Goal: Information Seeking & Learning: Learn about a topic

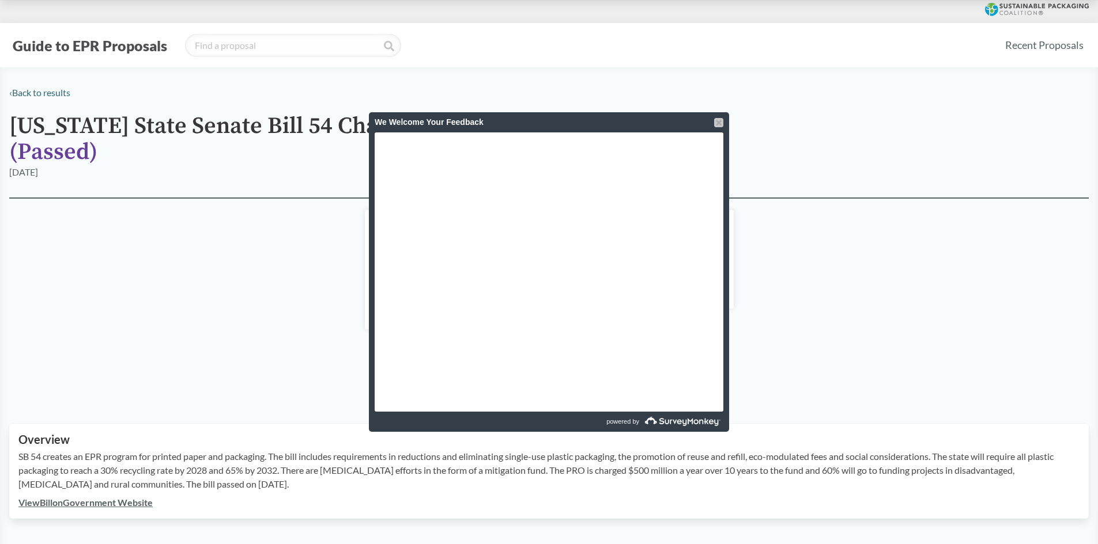
click at [714, 122] on div at bounding box center [718, 122] width 9 height 9
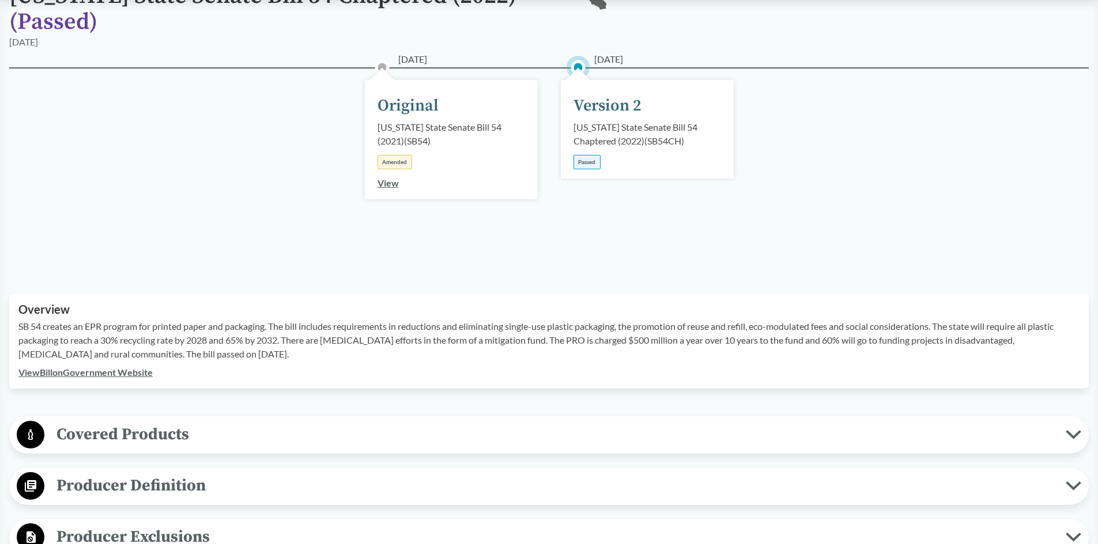
scroll to position [230, 0]
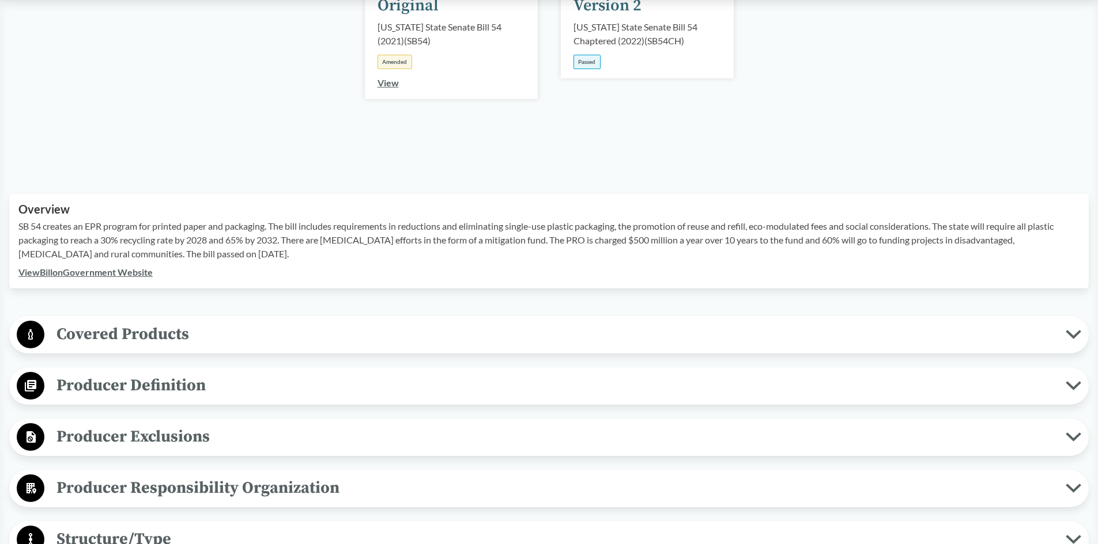
click at [273, 224] on p "SB 54 creates an EPR program for printed paper and packaging. The bill includes…" at bounding box center [548, 240] width 1061 height 41
drag, startPoint x: 273, startPoint y: 224, endPoint x: 281, endPoint y: 249, distance: 26.4
click at [281, 249] on p "SB 54 creates an EPR program for printed paper and packaging. The bill includes…" at bounding box center [548, 240] width 1061 height 41
click at [1076, 335] on icon at bounding box center [1073, 335] width 12 height 6
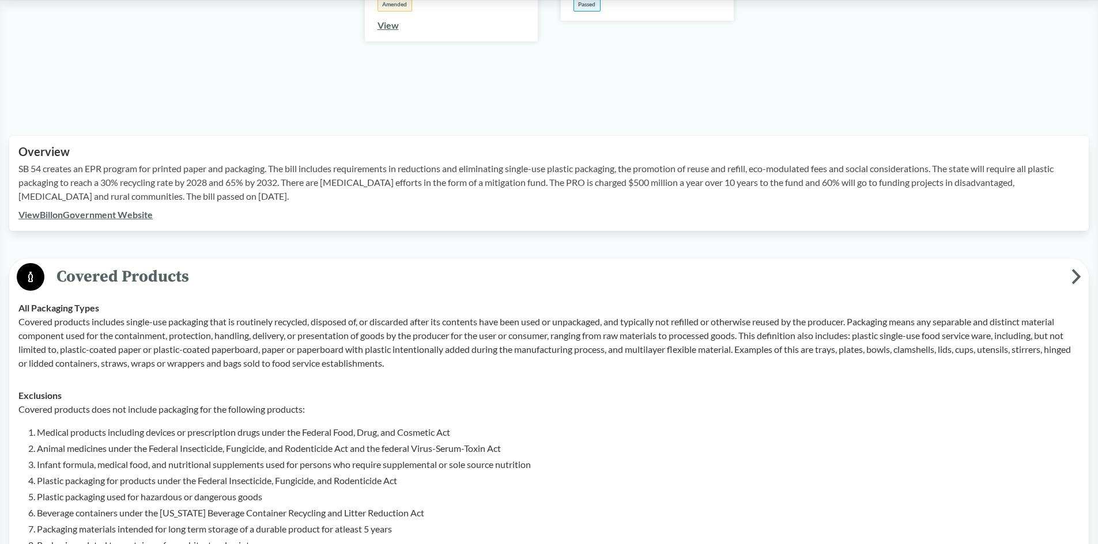
scroll to position [403, 0]
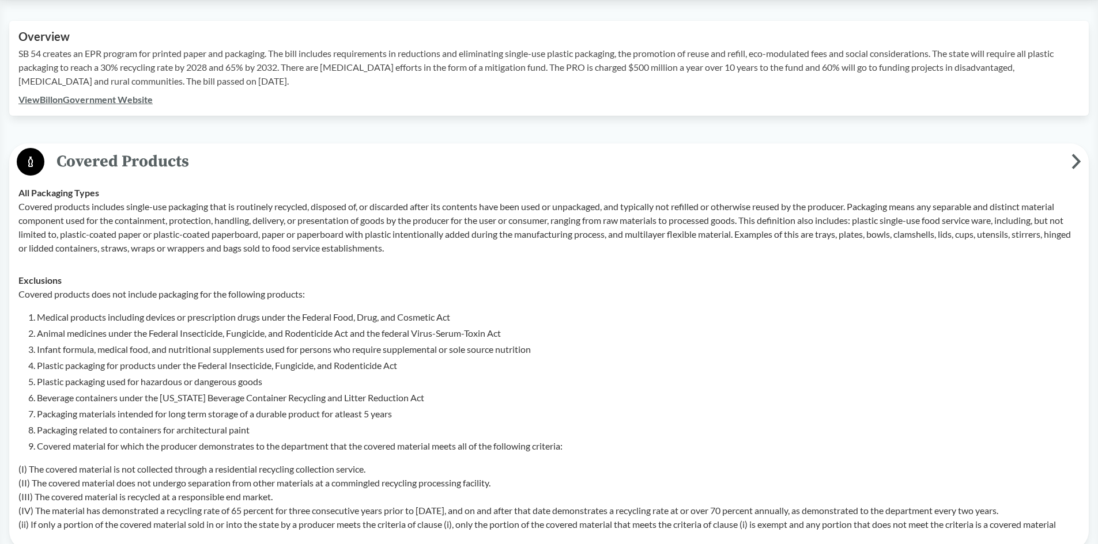
click at [112, 297] on p "Covered products does not include packaging for the following products:" at bounding box center [548, 295] width 1061 height 14
click at [142, 419] on li "Packaging materials intended for long term storage of a durable product for atl…" at bounding box center [558, 414] width 1042 height 14
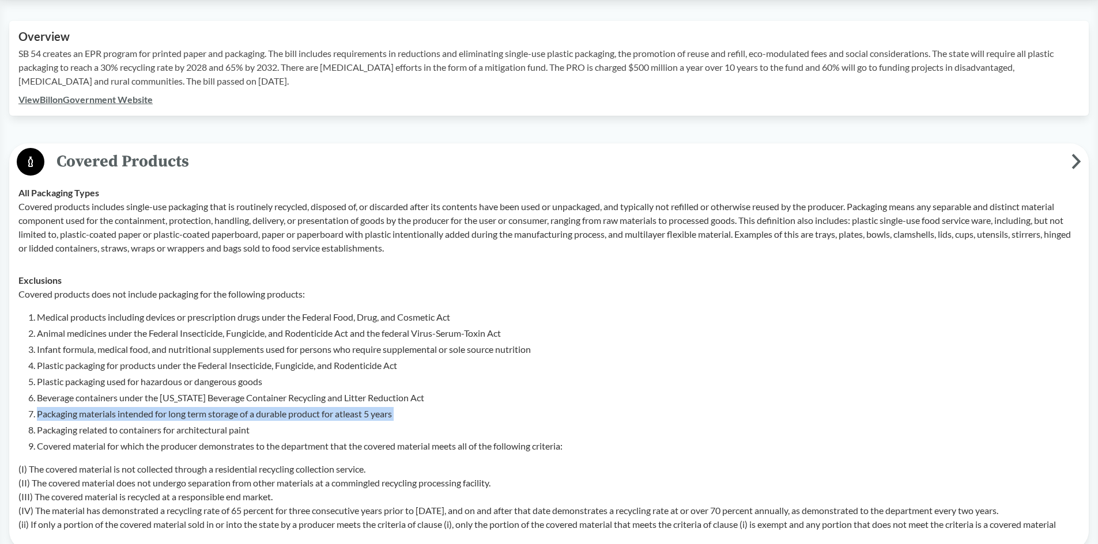
click at [142, 419] on li "Packaging materials intended for long term storage of a durable product for atl…" at bounding box center [558, 414] width 1042 height 14
click at [145, 419] on li "Packaging materials intended for long term storage of a durable product for atl…" at bounding box center [558, 414] width 1042 height 14
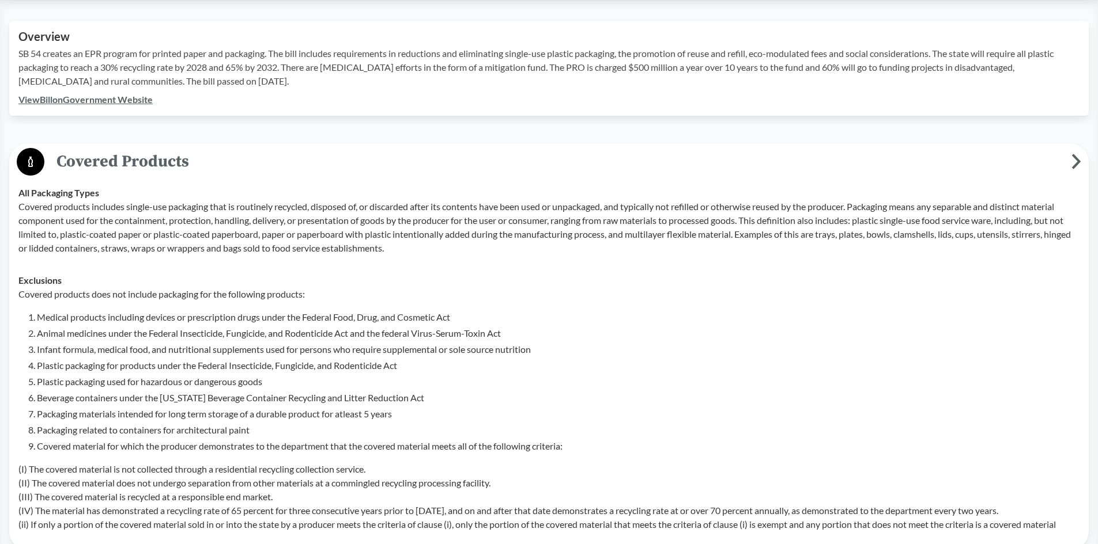
click at [145, 419] on li "Packaging materials intended for long term storage of a durable product for atl…" at bounding box center [558, 414] width 1042 height 14
click at [127, 387] on li "Plastic packaging used for hazardous or dangerous goods" at bounding box center [558, 382] width 1042 height 14
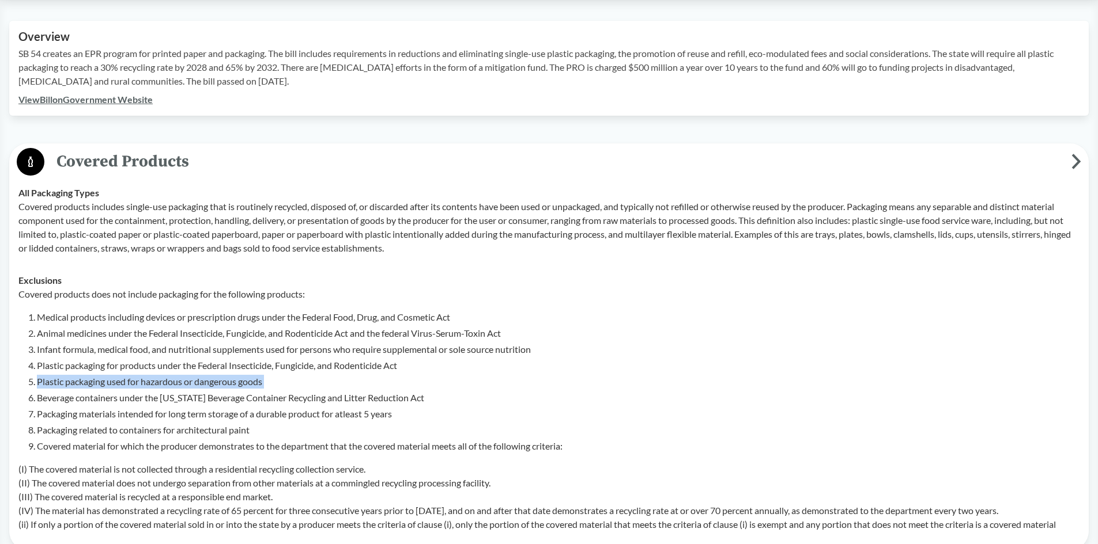
click at [127, 387] on li "Plastic packaging used for hazardous or dangerous goods" at bounding box center [558, 382] width 1042 height 14
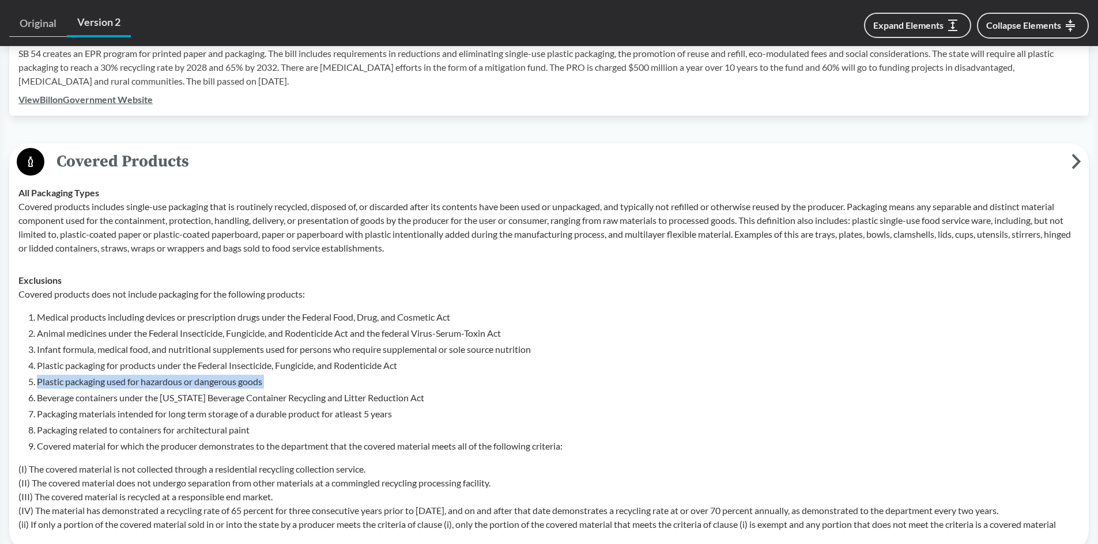
scroll to position [519, 0]
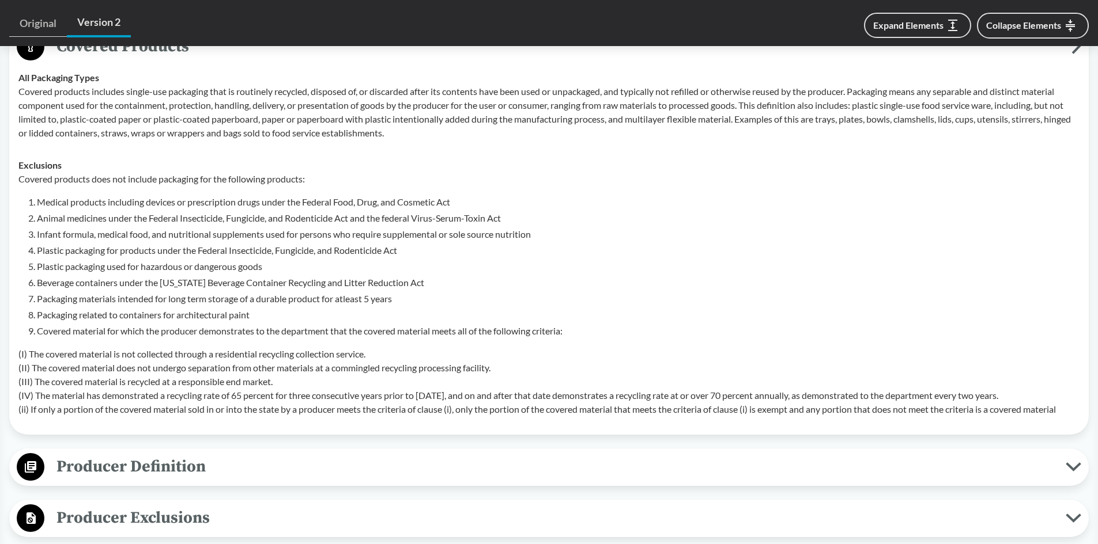
click at [451, 218] on li "Animal medicines under the Federal Insecticide, Fungicide, and Rodenticide Act …" at bounding box center [558, 218] width 1042 height 14
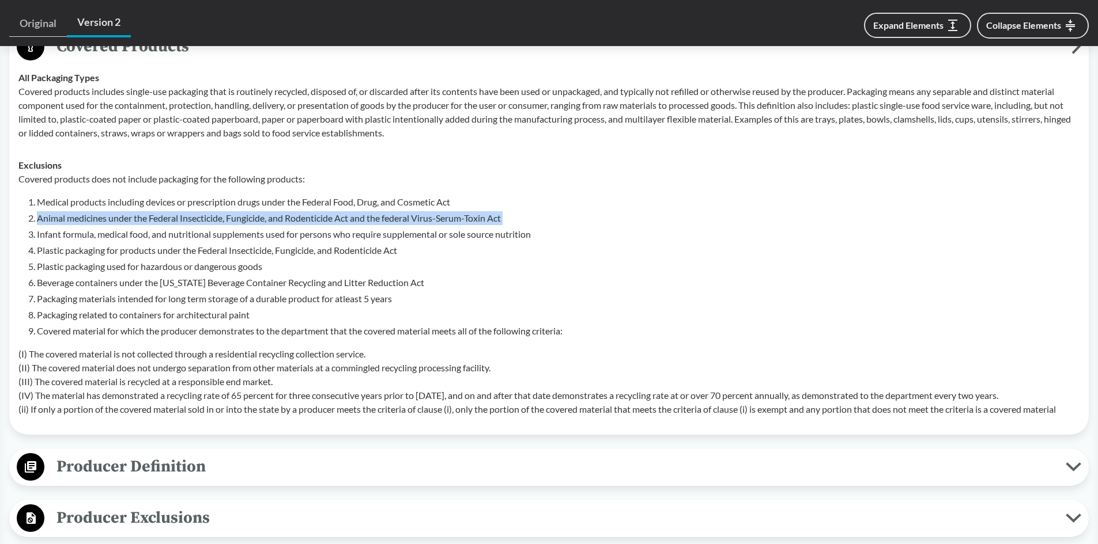
click at [451, 218] on li "Animal medicines under the Federal Insecticide, Fungicide, and Rodenticide Act …" at bounding box center [558, 218] width 1042 height 14
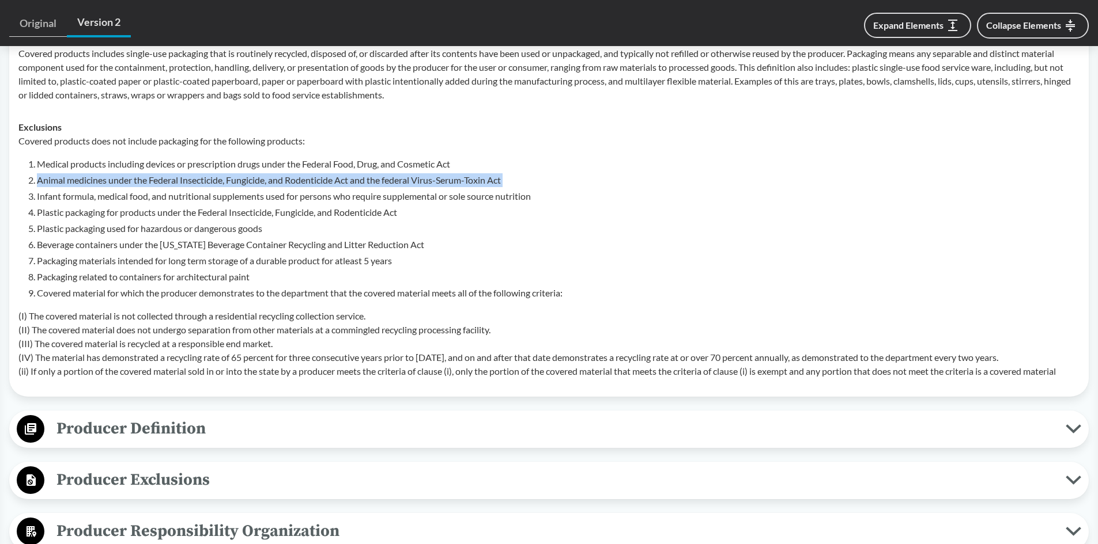
scroll to position [576, 0]
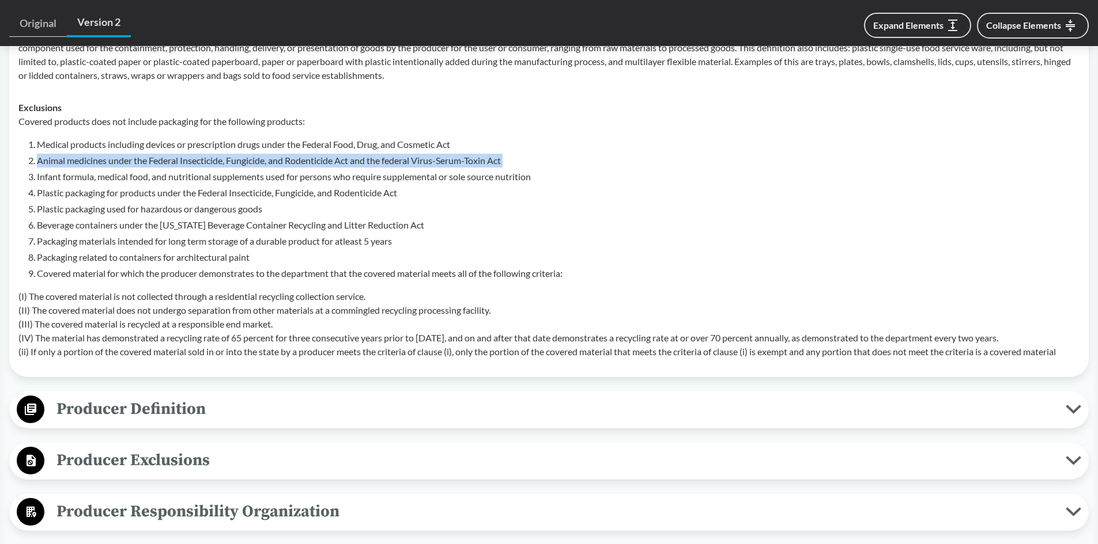
click at [326, 331] on p "(I) The covered material is not collected through a residential recycling colle…" at bounding box center [548, 324] width 1061 height 69
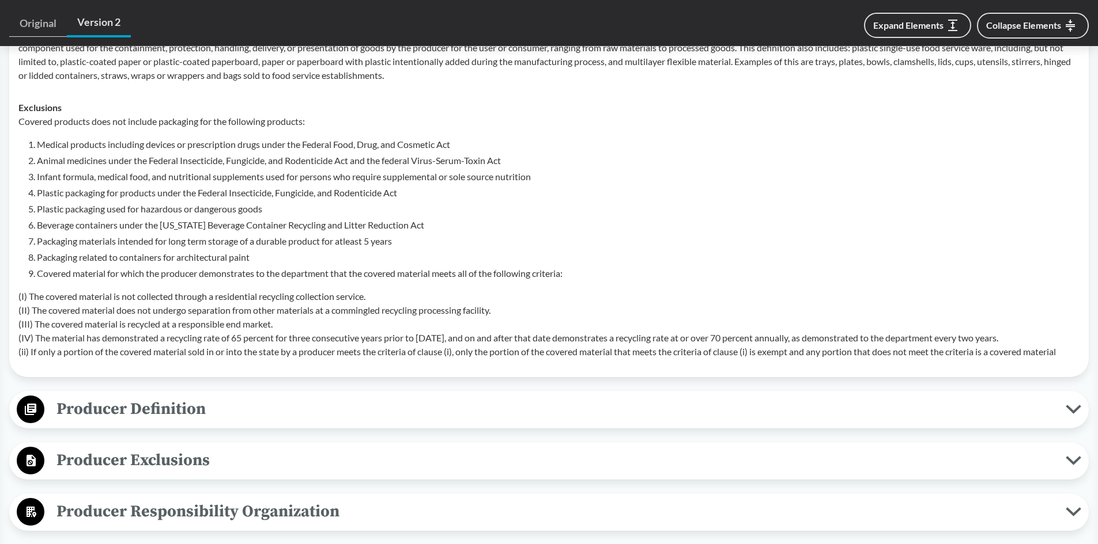
click at [326, 331] on p "(I) The covered material is not collected through a residential recycling colle…" at bounding box center [548, 324] width 1061 height 69
click at [344, 345] on p "(I) The covered material is not collected through a residential recycling colle…" at bounding box center [548, 324] width 1061 height 69
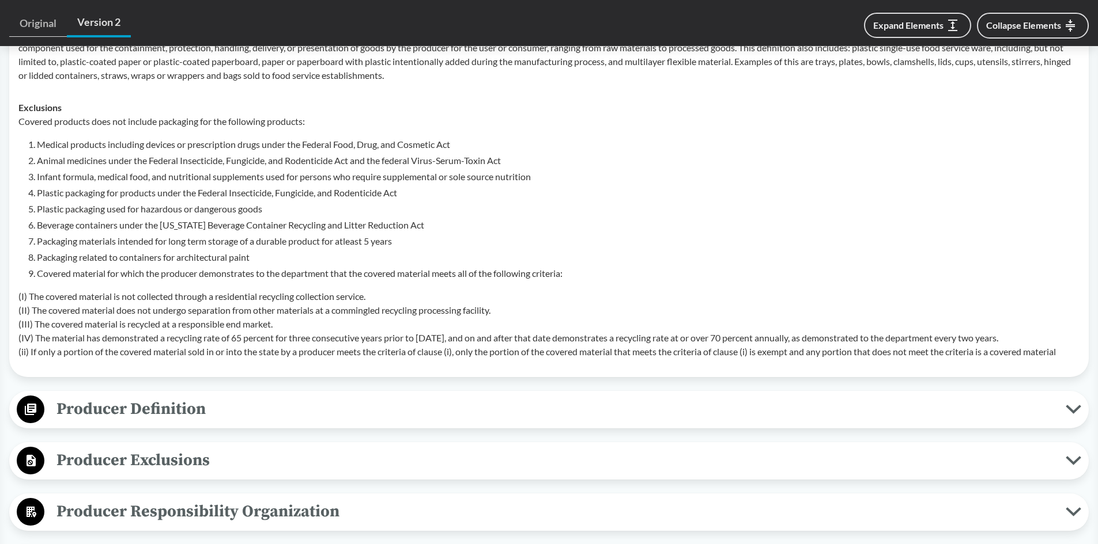
click at [350, 338] on p "(I) The covered material is not collected through a residential recycling colle…" at bounding box center [548, 324] width 1061 height 69
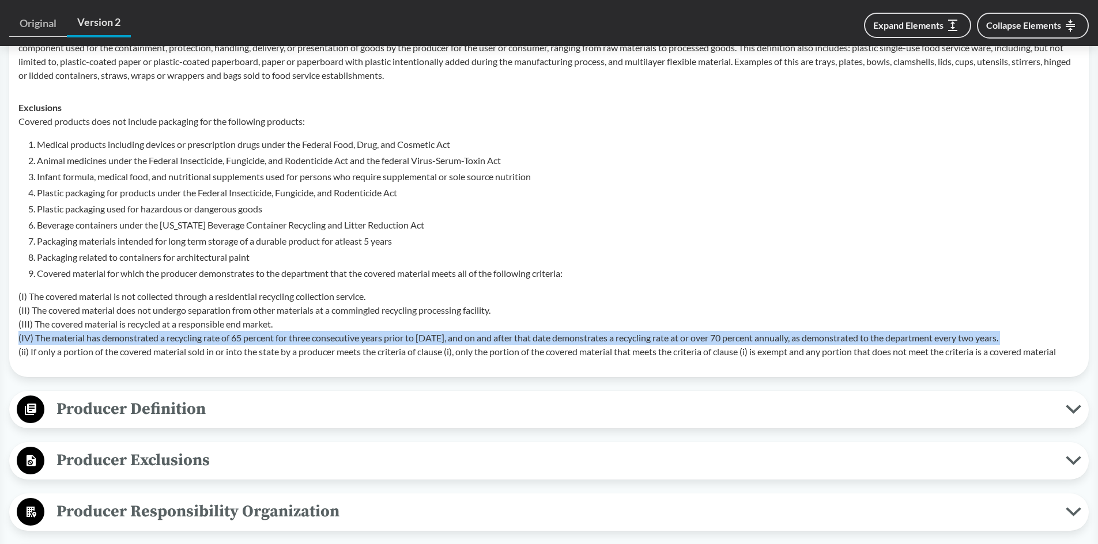
click at [350, 338] on p "(I) The covered material is not collected through a residential recycling colle…" at bounding box center [548, 324] width 1061 height 69
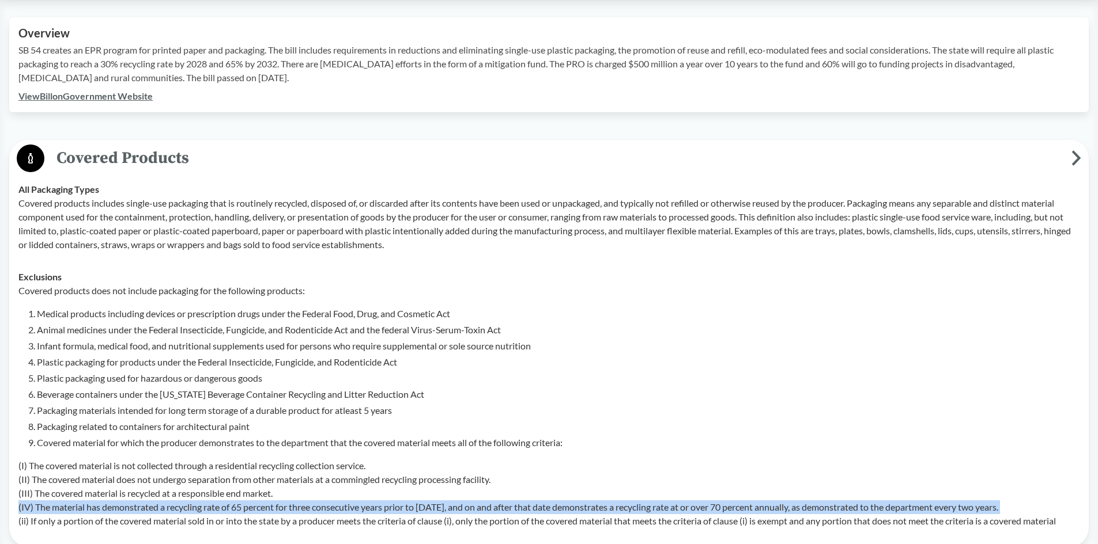
scroll to position [346, 0]
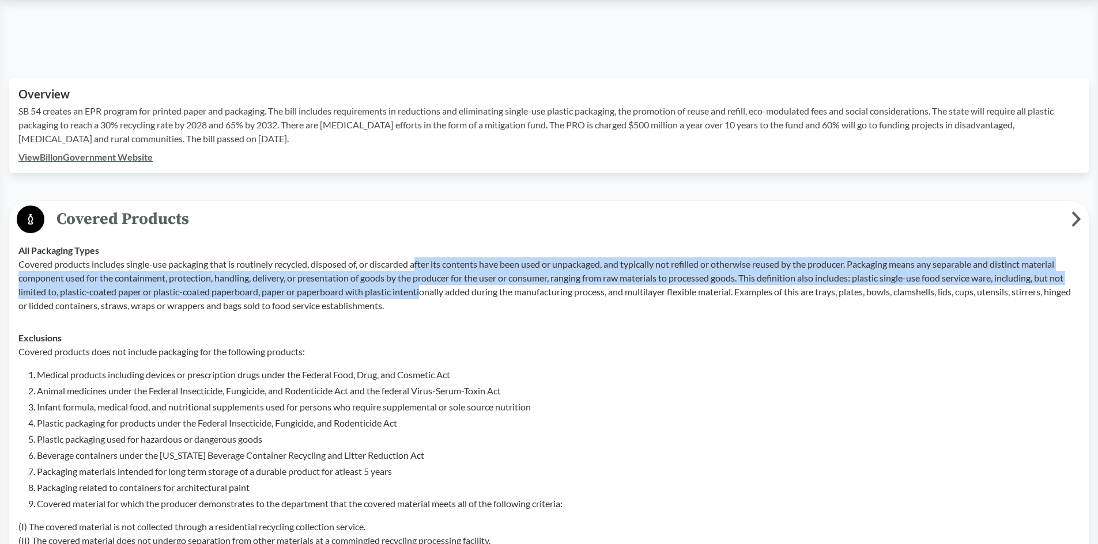
drag, startPoint x: 422, startPoint y: 260, endPoint x: 424, endPoint y: 298, distance: 38.1
click at [424, 298] on p "Covered products includes single-use packaging that is routinely recycled, disp…" at bounding box center [548, 285] width 1061 height 55
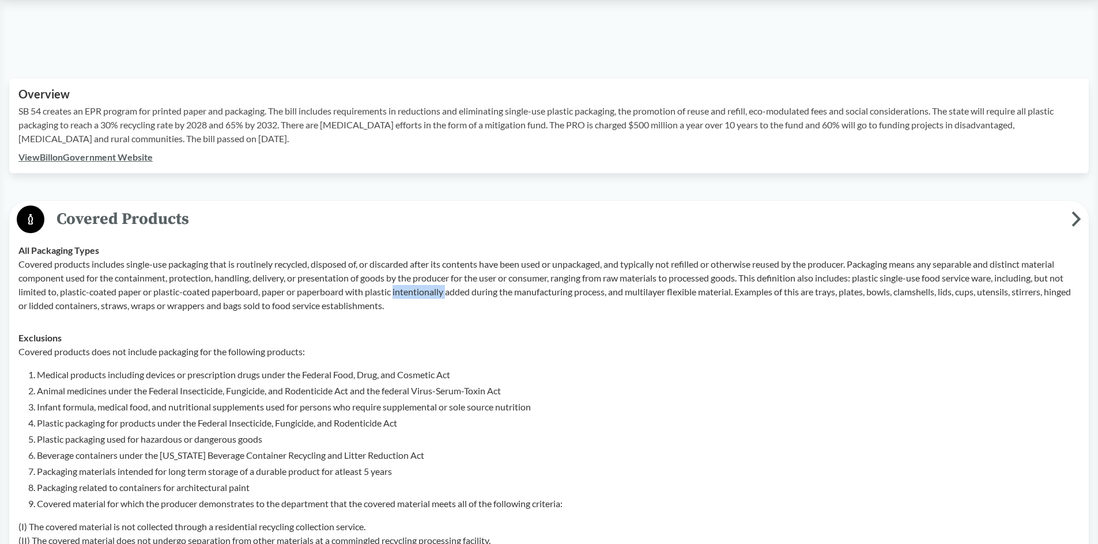
click at [424, 298] on p "Covered products includes single-use packaging that is routinely recycled, disp…" at bounding box center [548, 285] width 1061 height 55
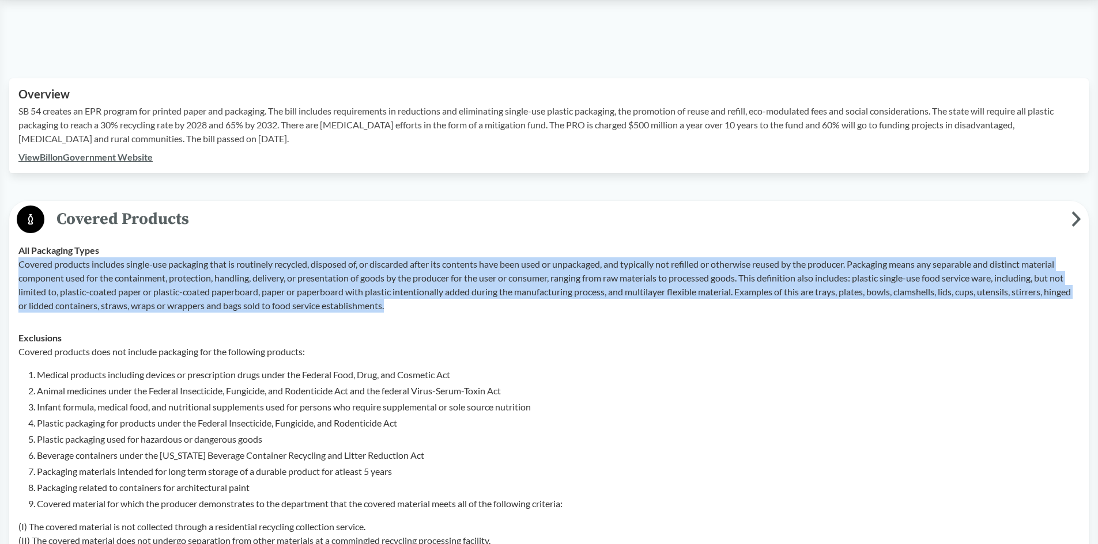
click at [424, 298] on p "Covered products includes single-use packaging that is routinely recycled, disp…" at bounding box center [548, 285] width 1061 height 55
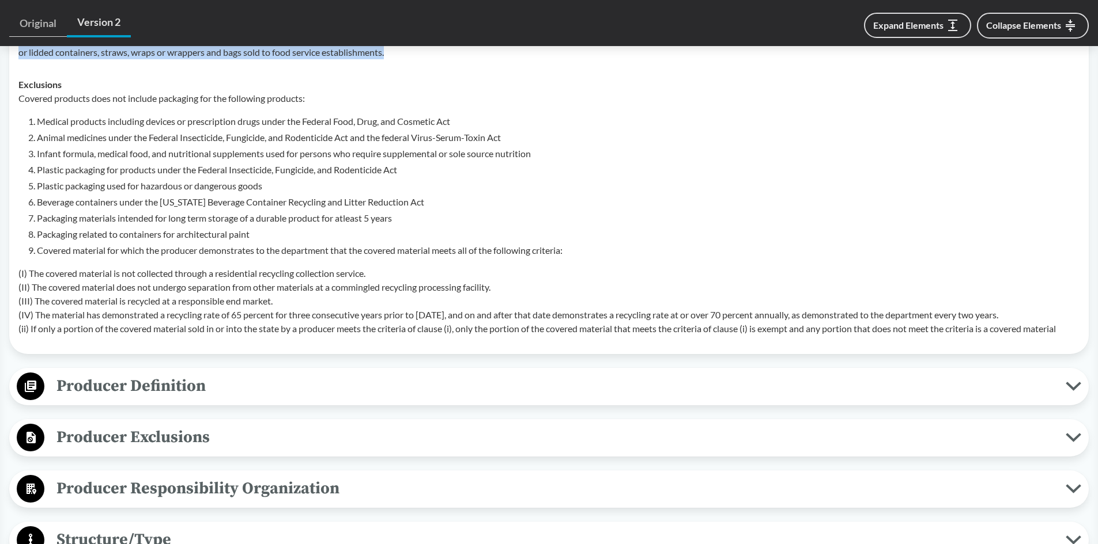
scroll to position [691, 0]
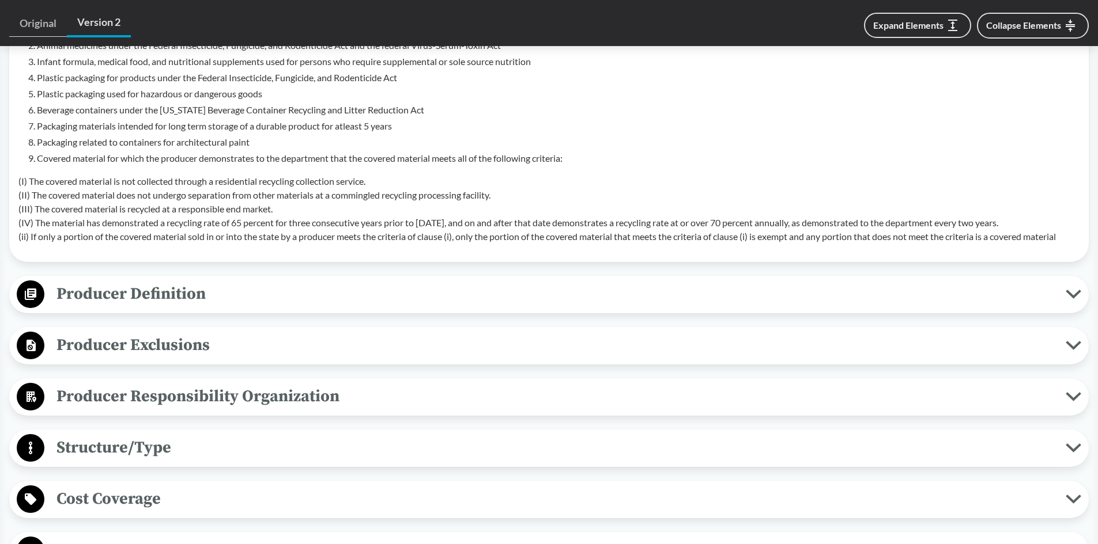
click at [425, 295] on span "Producer Definition" at bounding box center [554, 294] width 1021 height 26
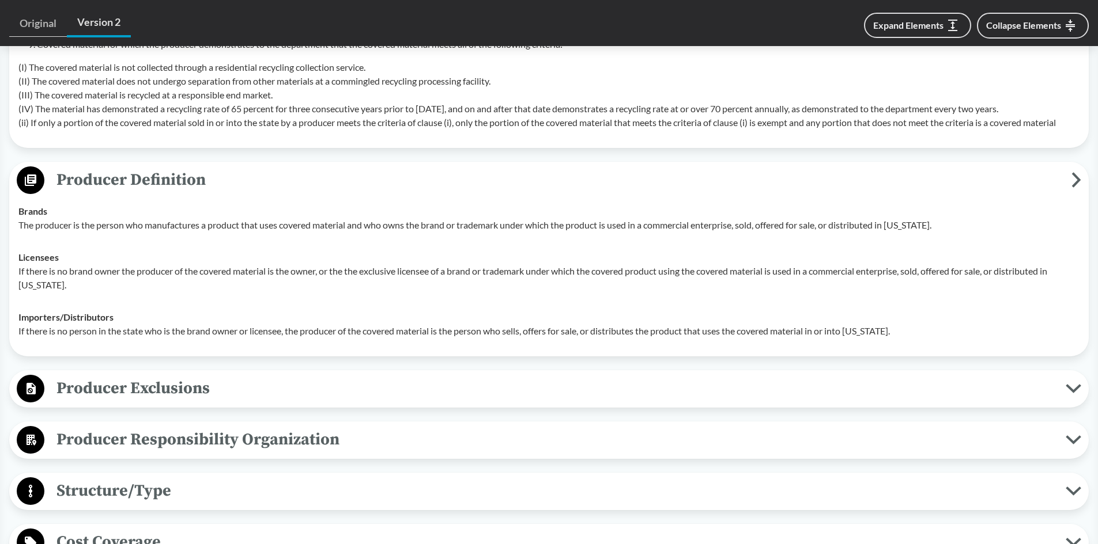
scroll to position [807, 0]
click at [167, 224] on p "The producer is the person who manufactures a product that uses covered materia…" at bounding box center [548, 224] width 1061 height 14
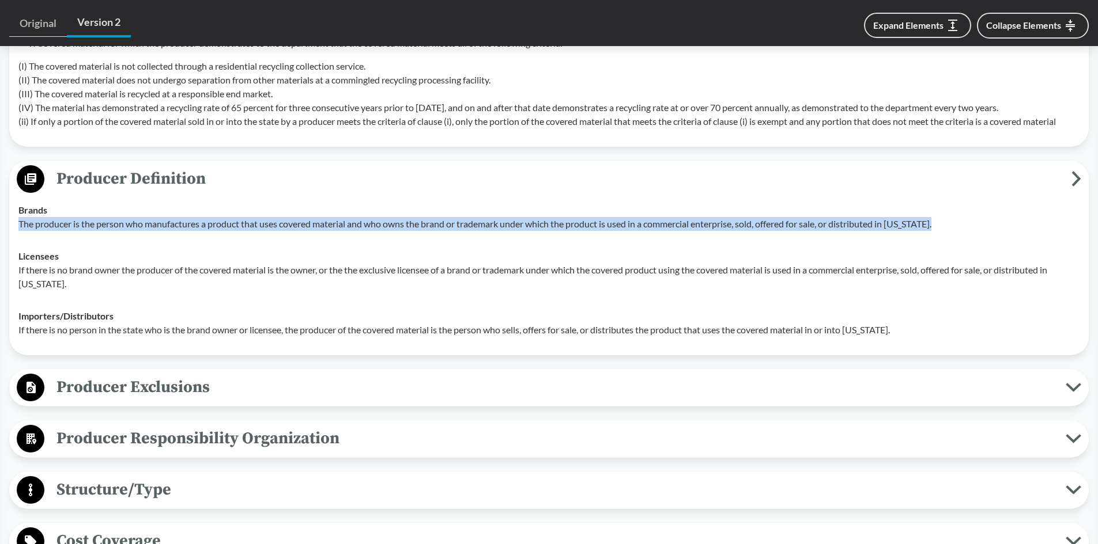
click at [167, 224] on p "The producer is the person who manufactures a product that uses covered materia…" at bounding box center [548, 224] width 1061 height 14
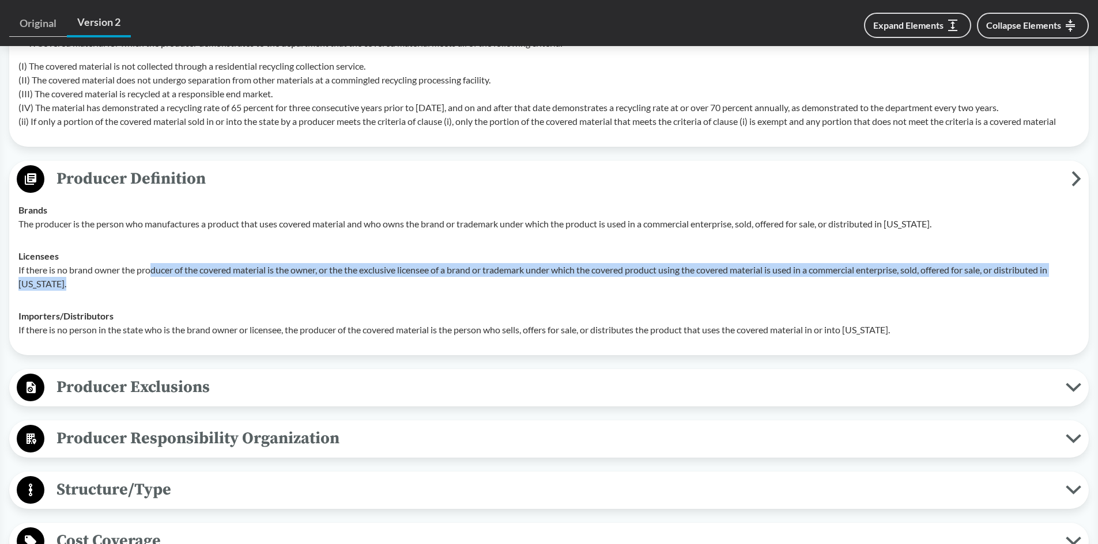
click at [153, 277] on p "If there is no brand owner the producer of the covered material is the owner, o…" at bounding box center [548, 277] width 1061 height 28
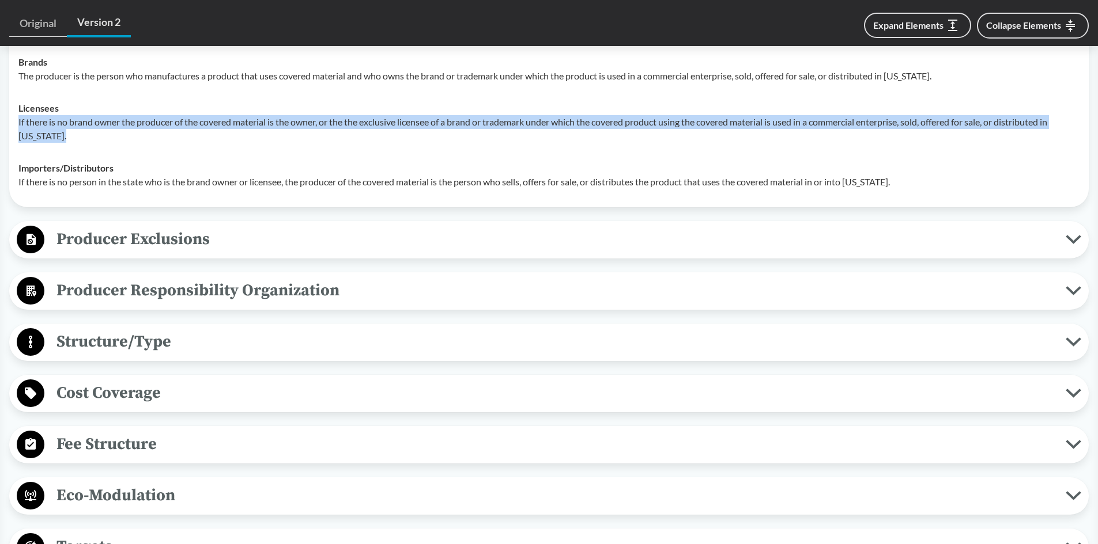
scroll to position [1037, 0]
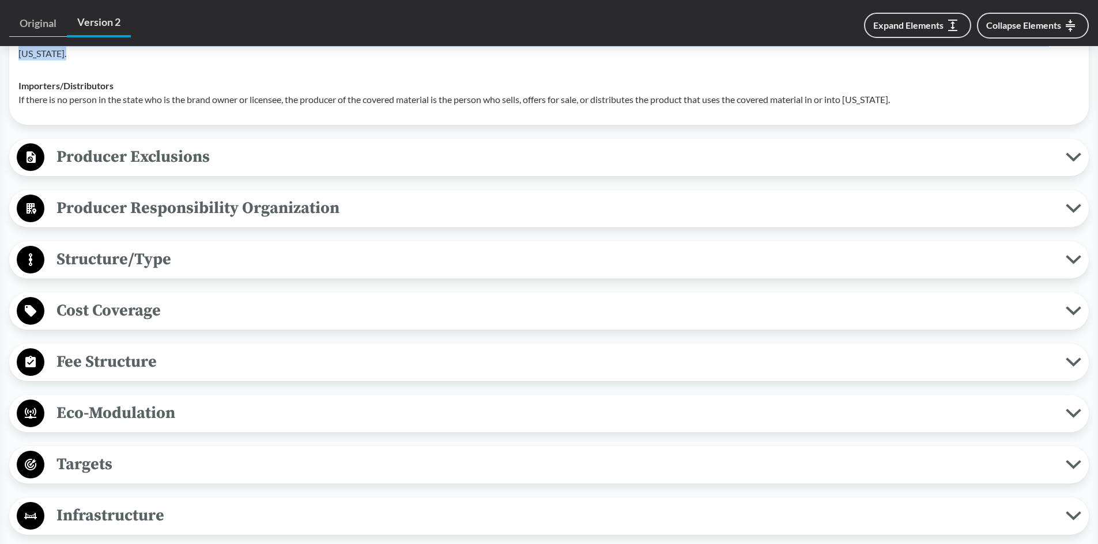
click at [223, 160] on span "Producer Exclusions" at bounding box center [554, 157] width 1021 height 26
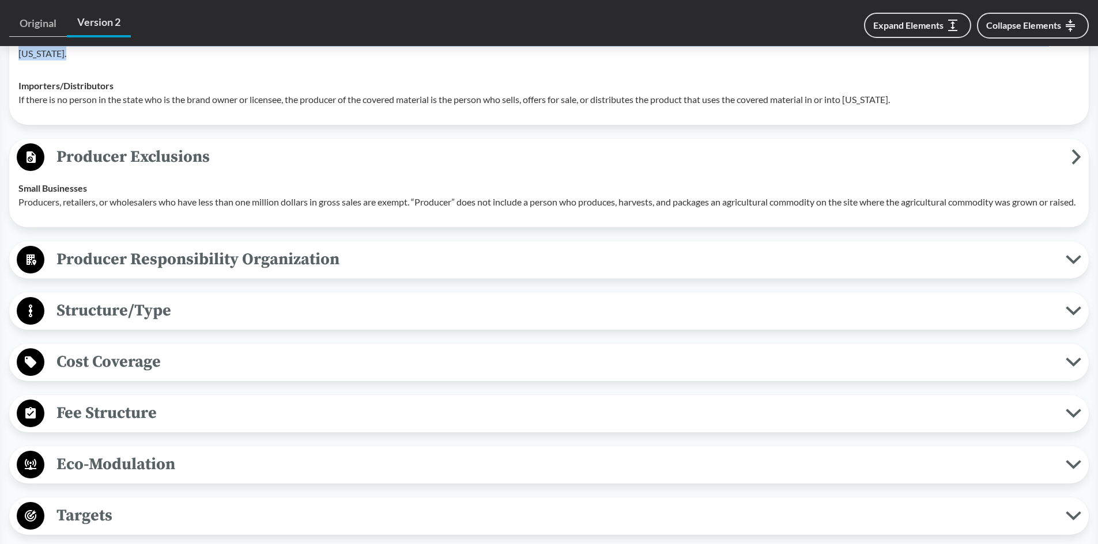
scroll to position [1095, 0]
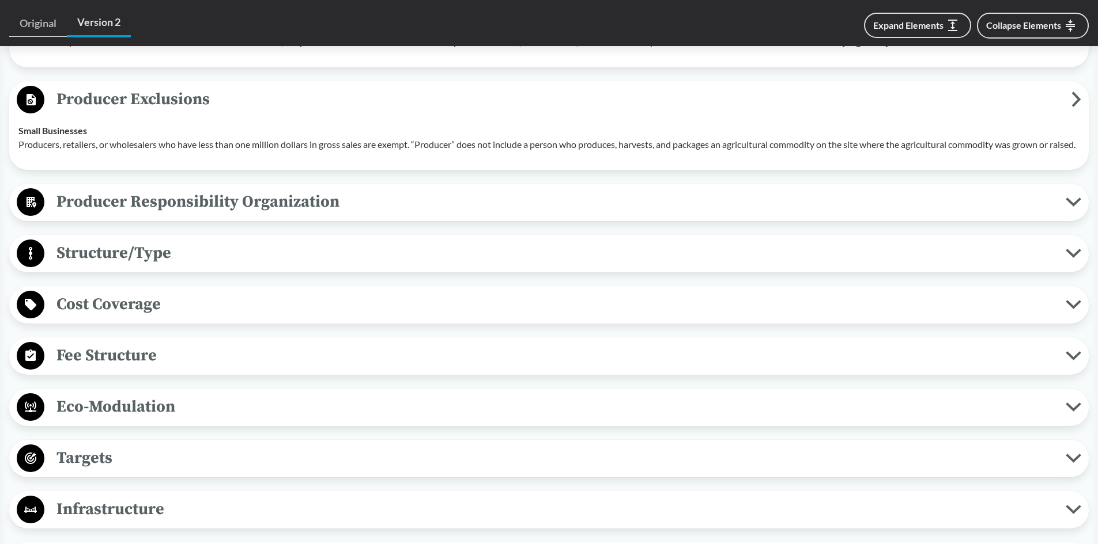
click at [252, 221] on div "Producer Responsibility Organization Collective Producer Responsibility Produce…" at bounding box center [548, 202] width 1079 height 37
click at [315, 207] on span "Producer Responsibility Organization" at bounding box center [554, 202] width 1021 height 26
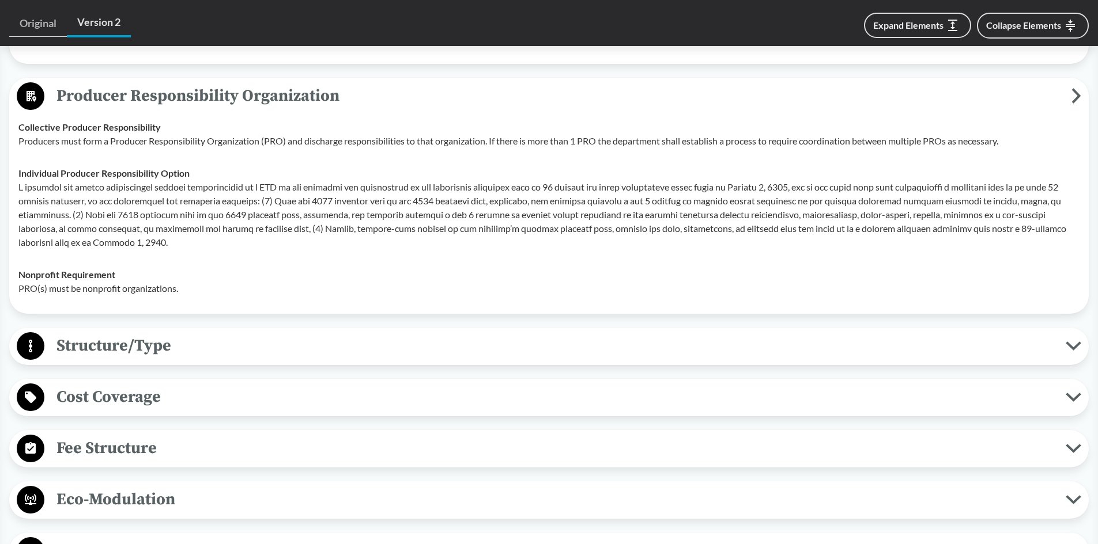
scroll to position [1268, 0]
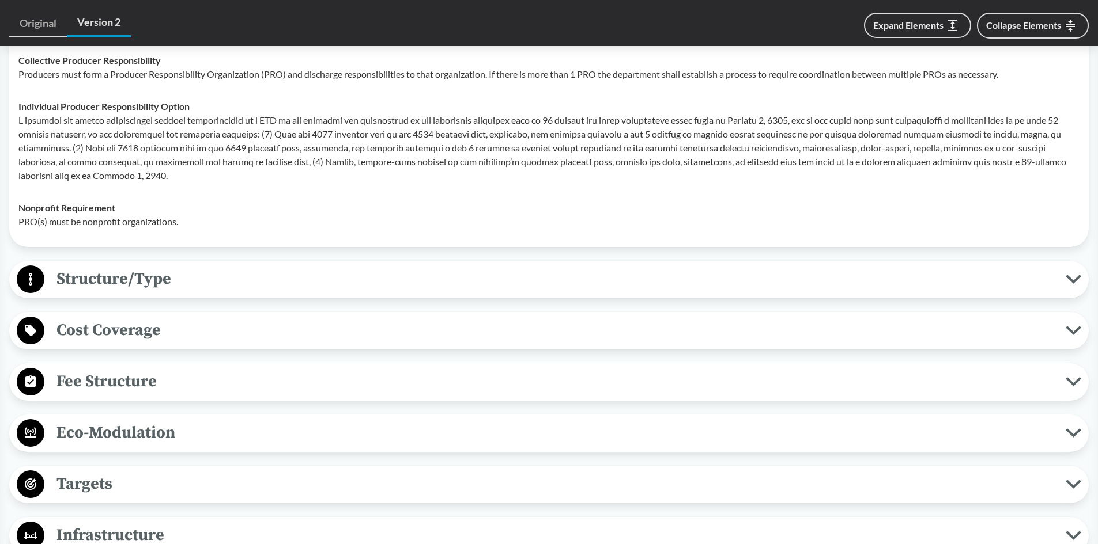
click at [256, 343] on span "Cost Coverage" at bounding box center [554, 330] width 1021 height 26
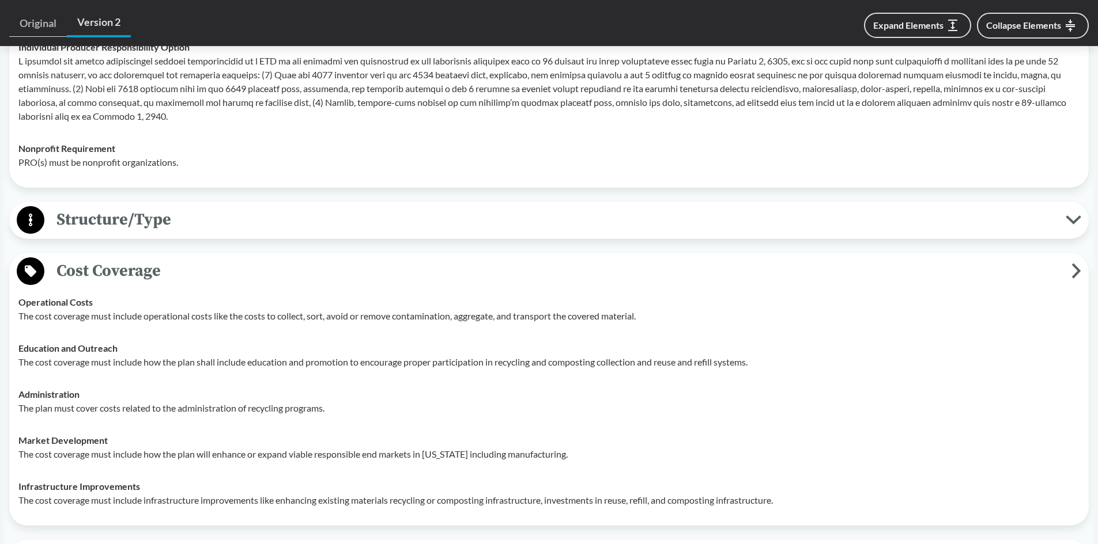
scroll to position [1440, 0]
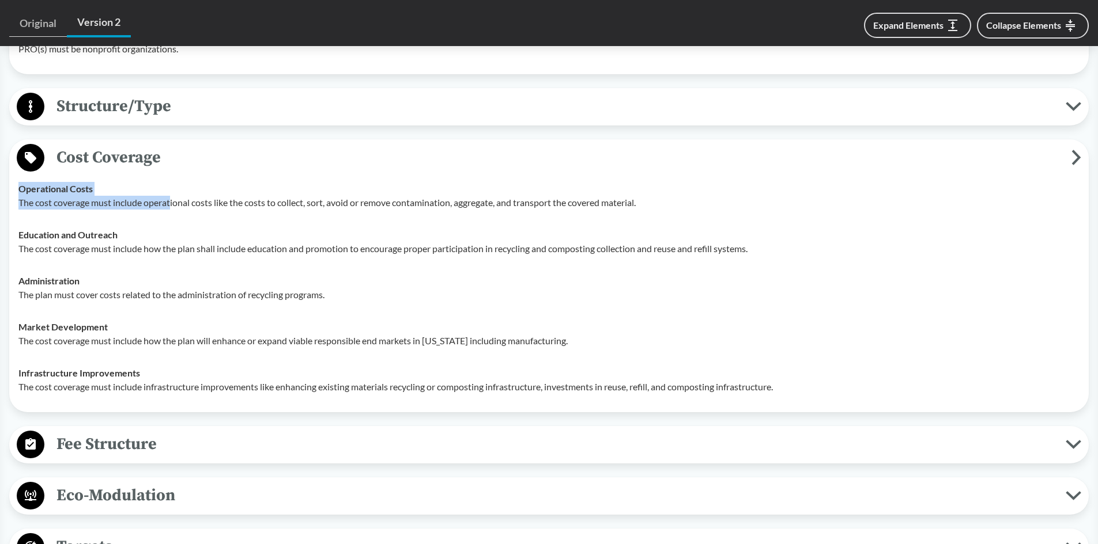
drag, startPoint x: 92, startPoint y: 203, endPoint x: 171, endPoint y: 214, distance: 79.7
click at [171, 210] on div "Operational Costs The cost coverage must include operational costs like the cos…" at bounding box center [548, 196] width 1061 height 28
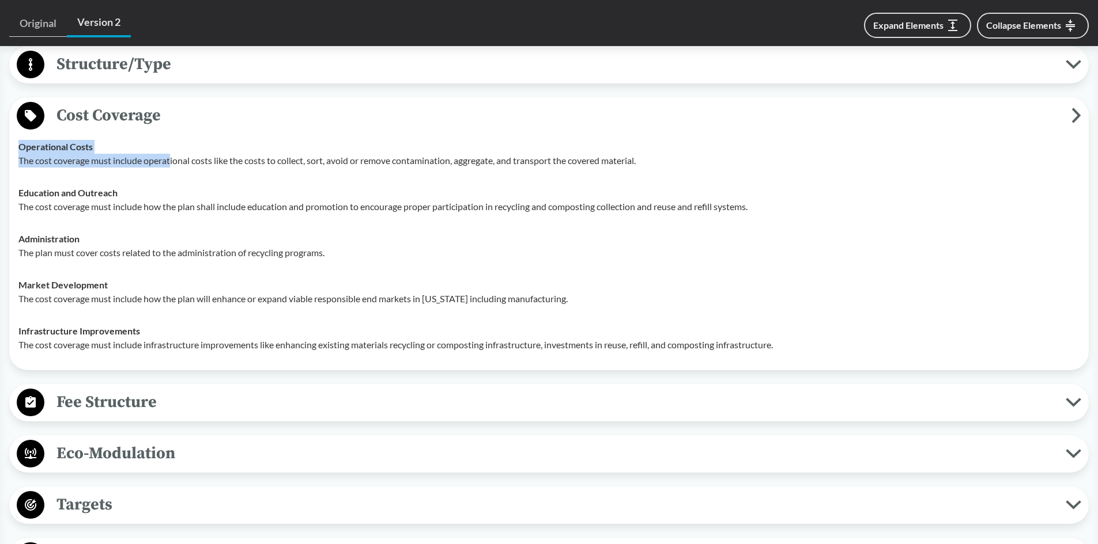
scroll to position [1556, 0]
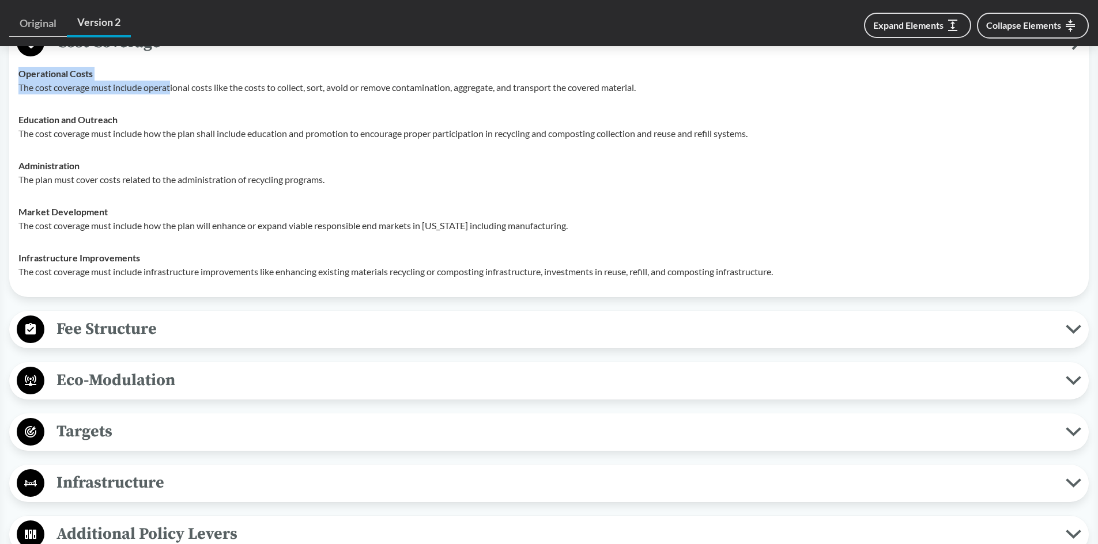
click at [194, 342] on span "Fee Structure" at bounding box center [554, 329] width 1021 height 26
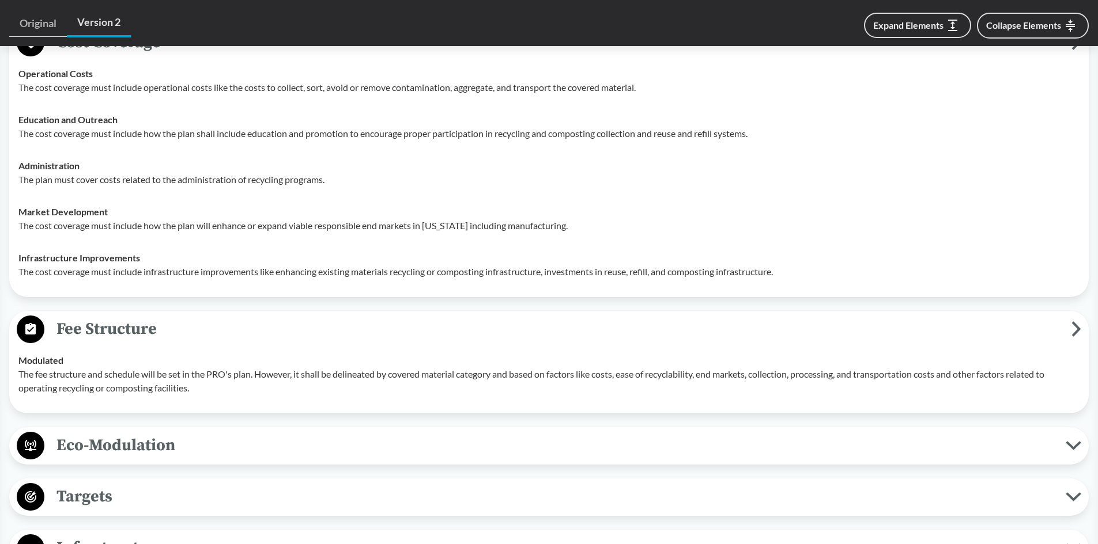
click at [351, 394] on p "The fee structure and schedule will be set in the PRO's plan. However, it shall…" at bounding box center [548, 382] width 1061 height 28
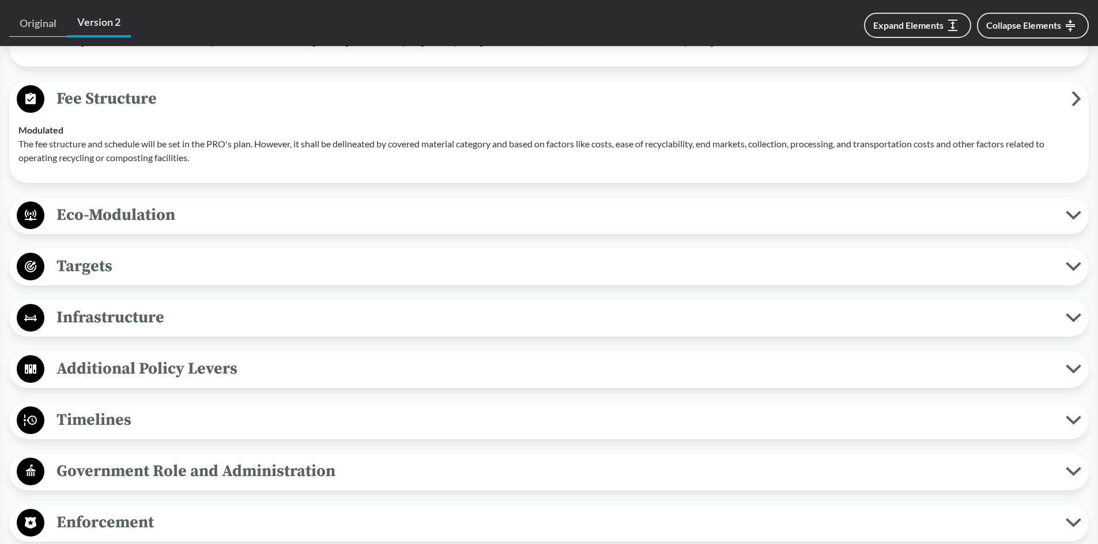
click at [186, 286] on div "Targets Rate Targets Producers must ensure that all plastic covered material re…" at bounding box center [548, 266] width 1079 height 37
click at [191, 279] on span "Targets" at bounding box center [554, 267] width 1021 height 26
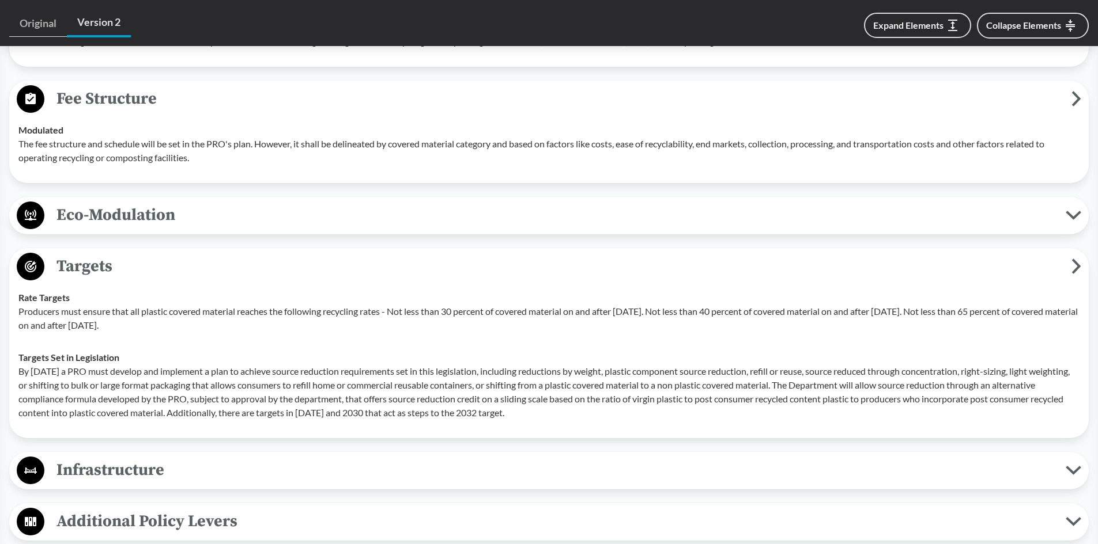
click at [285, 214] on div "Eco-Modulation Recycled Content The fees must incentivize high level of PCR mat…" at bounding box center [548, 215] width 1079 height 37
click at [288, 215] on button "Eco-Modulation" at bounding box center [548, 215] width 1071 height 29
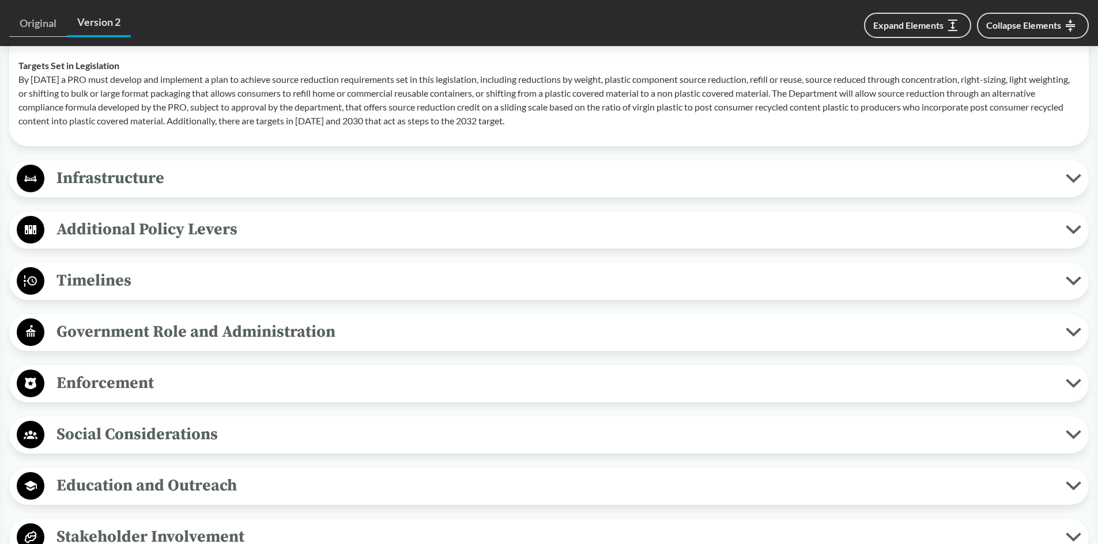
scroll to position [2362, 0]
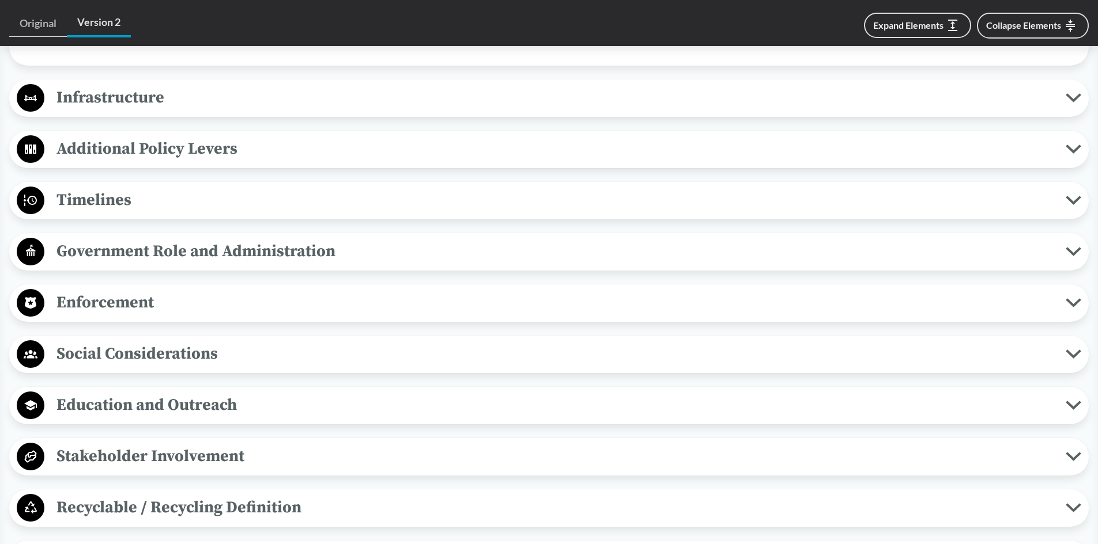
click at [259, 111] on span "Infrastructure" at bounding box center [554, 98] width 1021 height 26
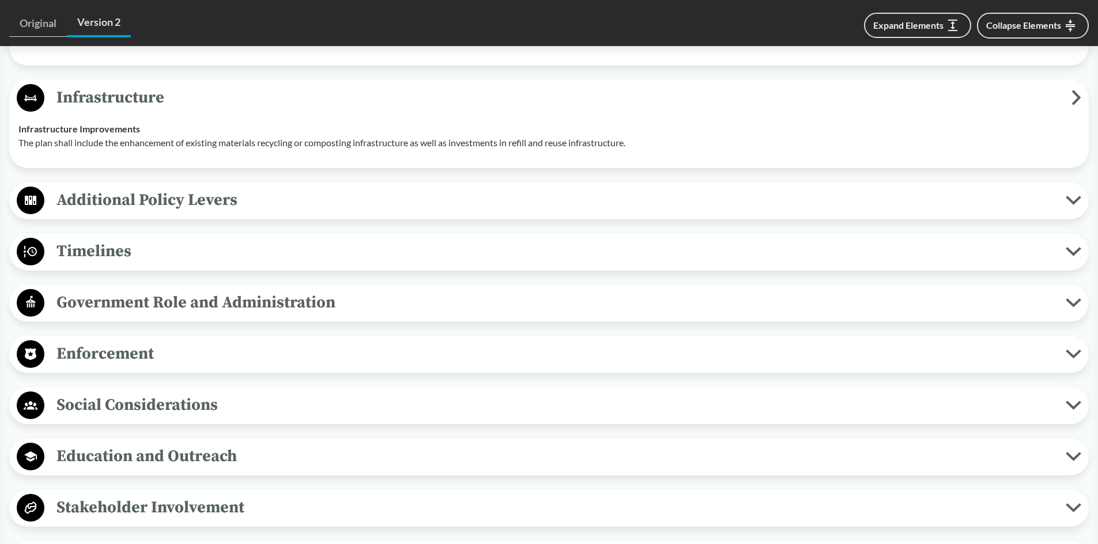
click at [263, 213] on span "Additional Policy Levers" at bounding box center [554, 200] width 1021 height 26
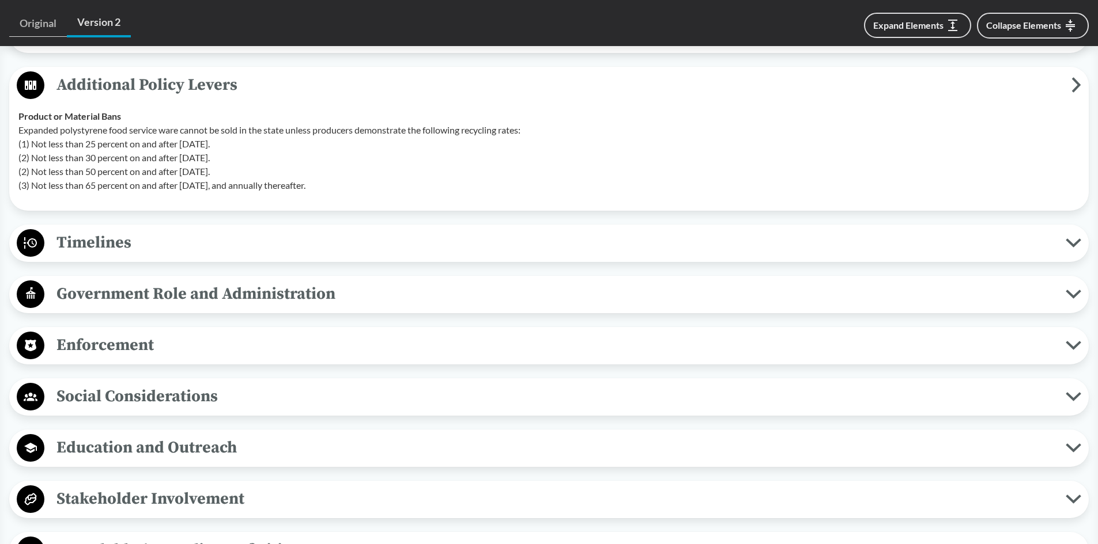
click at [272, 254] on span "Timelines" at bounding box center [554, 243] width 1021 height 26
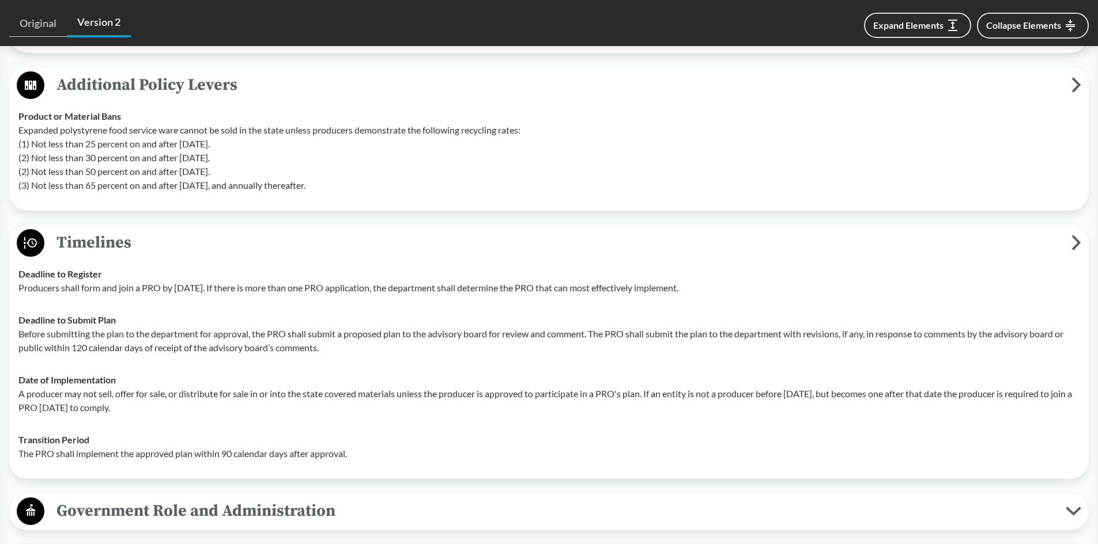
scroll to position [2650, 0]
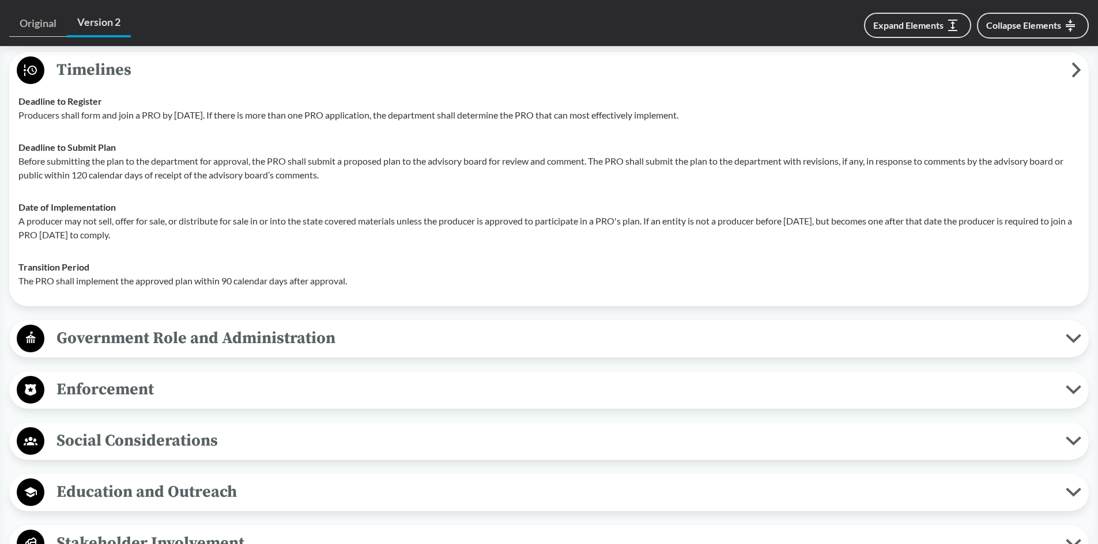
click at [253, 351] on span "Government Role and Administration" at bounding box center [554, 339] width 1021 height 26
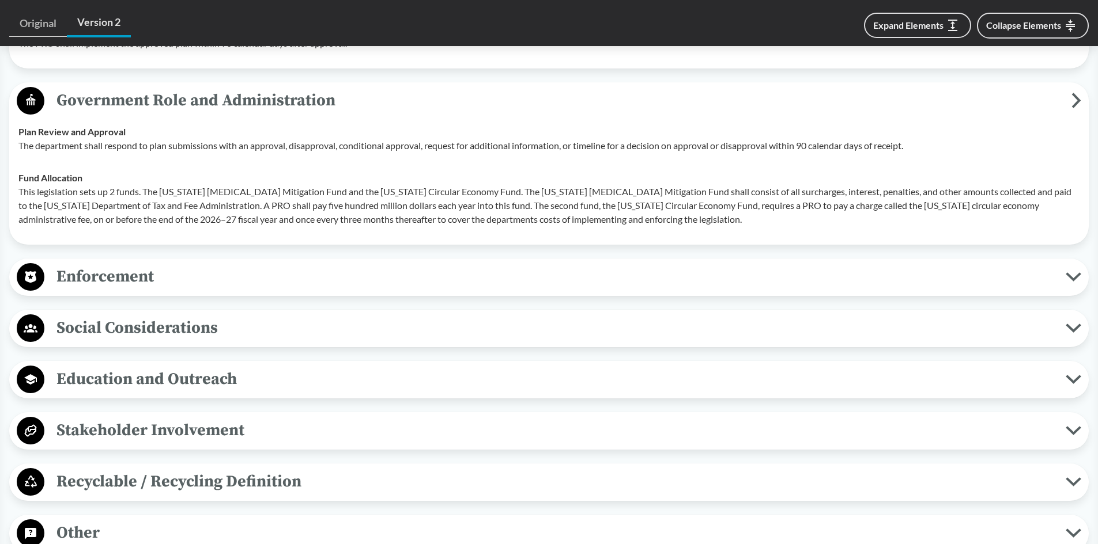
scroll to position [2996, 0]
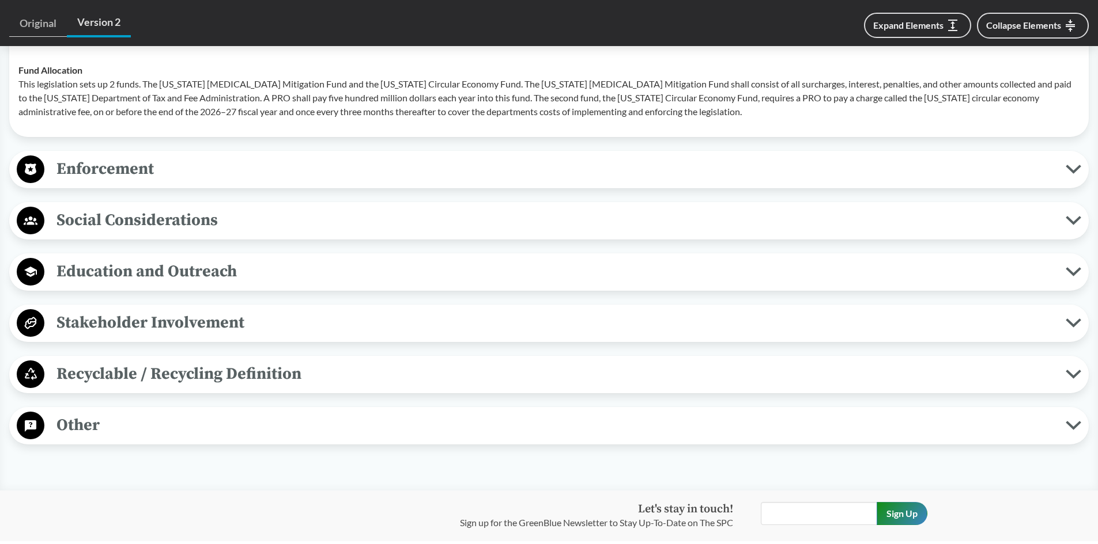
click at [293, 178] on span "Enforcement" at bounding box center [554, 169] width 1021 height 26
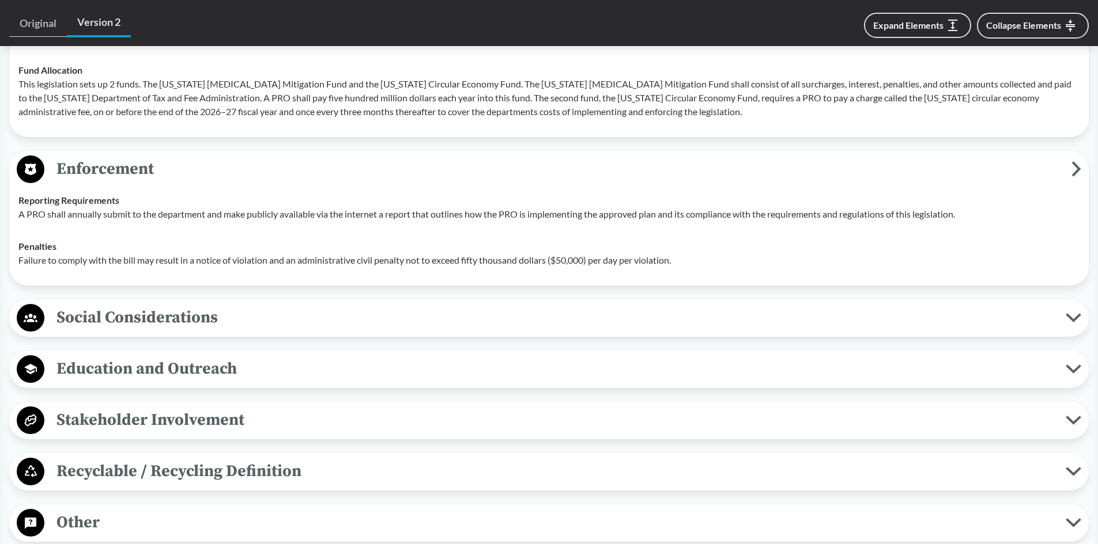
click at [299, 267] on p "Failure to comply with the bill may result in a notice of violation and an admi…" at bounding box center [548, 261] width 1061 height 14
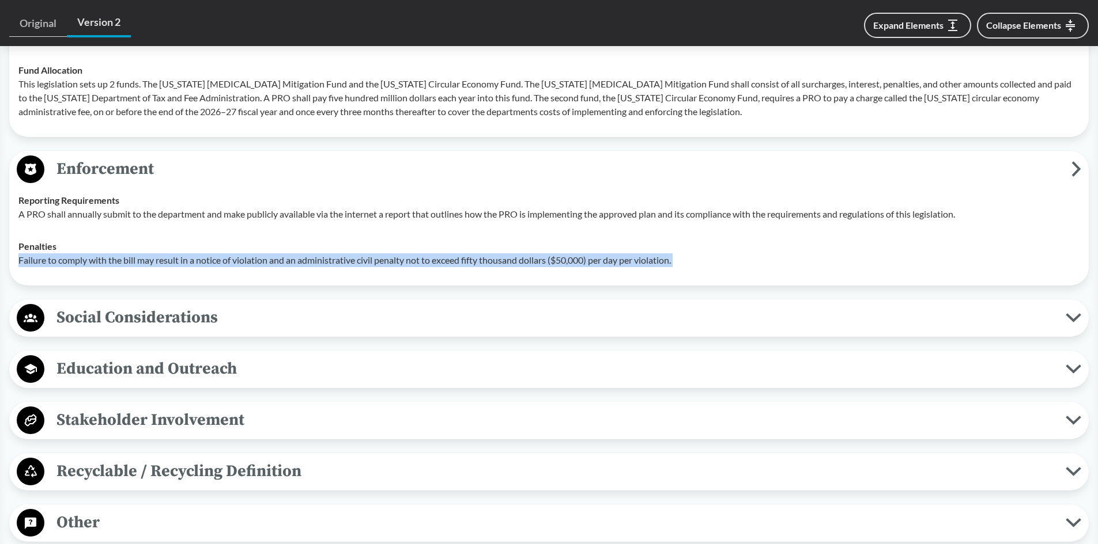
click at [299, 267] on p "Failure to comply with the bill may result in a notice of violation and an admi…" at bounding box center [548, 261] width 1061 height 14
drag, startPoint x: 277, startPoint y: 316, endPoint x: 267, endPoint y: 334, distance: 19.9
click at [266, 331] on span "Social Considerations" at bounding box center [554, 318] width 1021 height 26
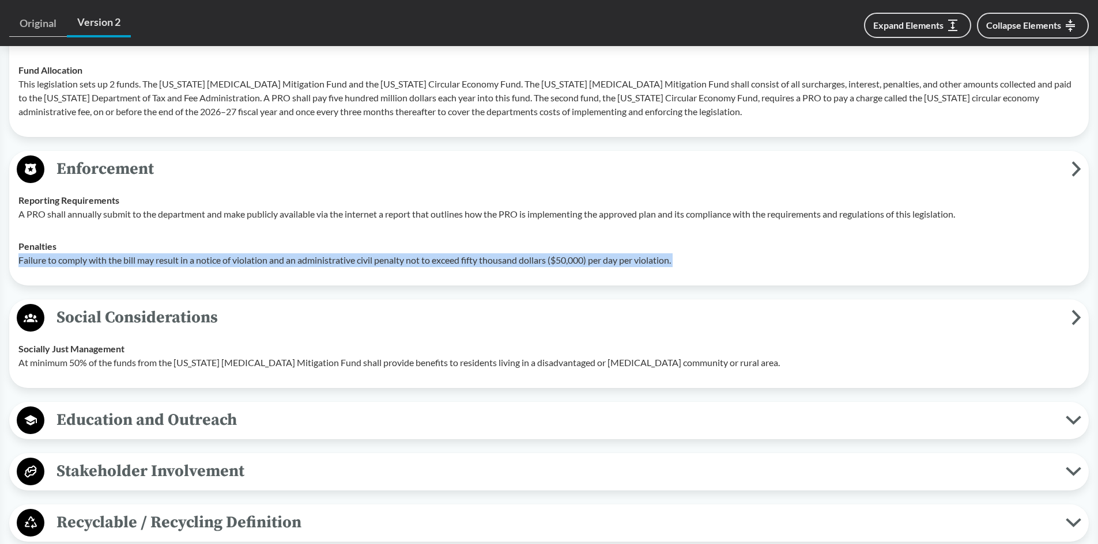
scroll to position [3169, 0]
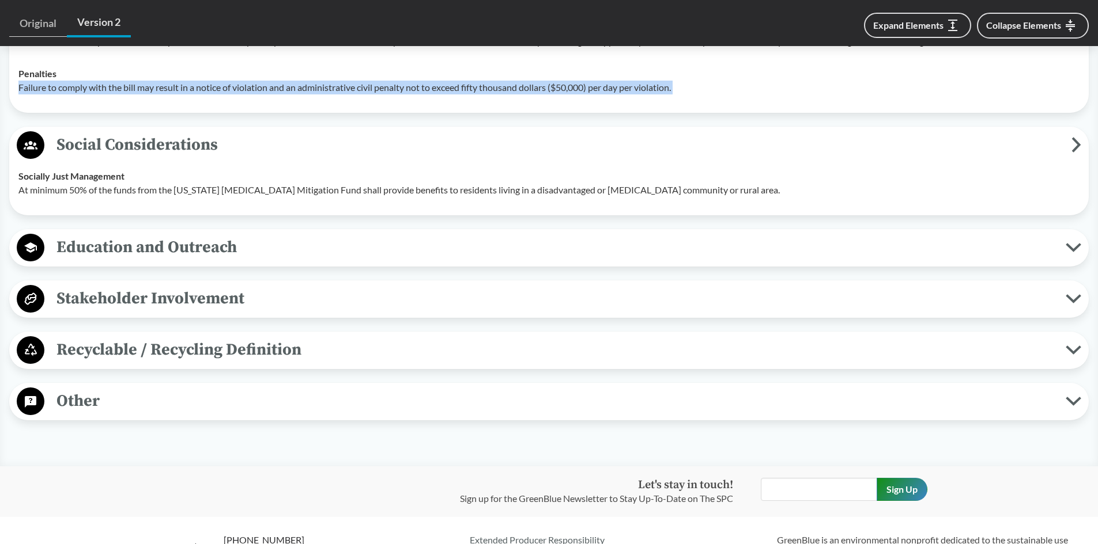
click at [293, 252] on span "Education and Outreach" at bounding box center [554, 247] width 1021 height 26
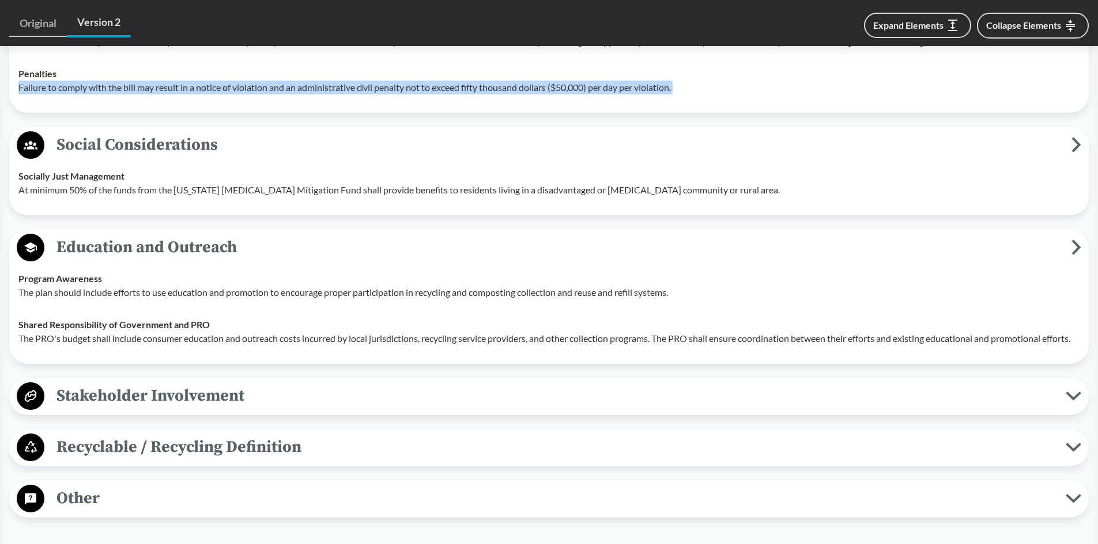
click at [280, 409] on span "Stakeholder Involvement" at bounding box center [554, 396] width 1021 height 26
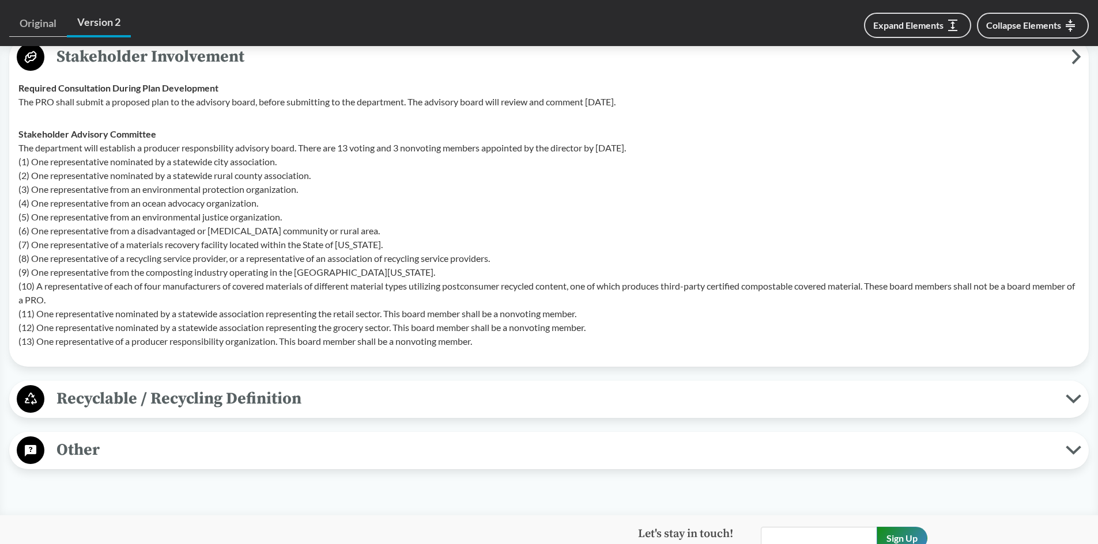
scroll to position [3572, 0]
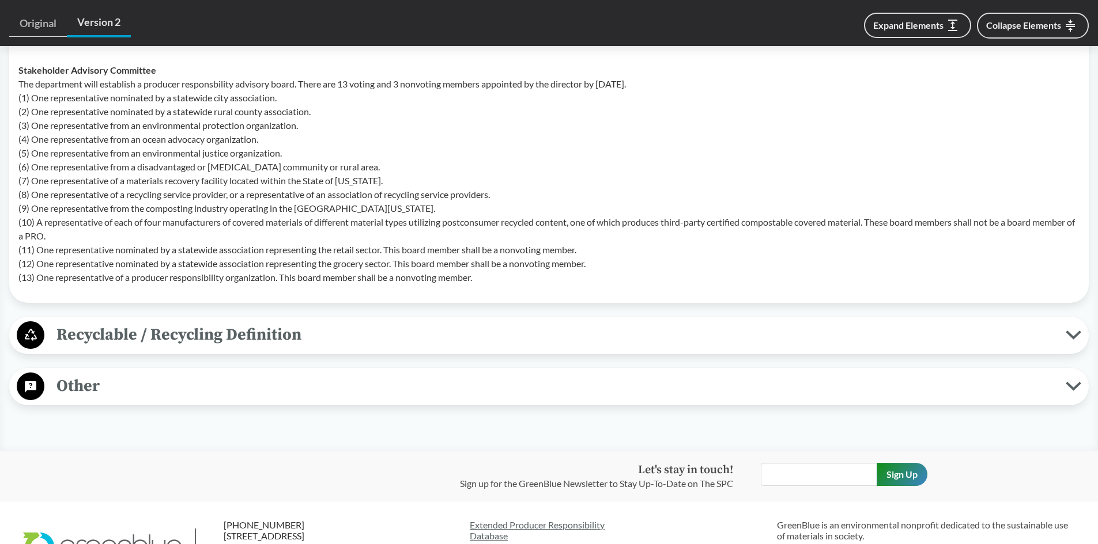
click at [297, 348] on span "Recyclable / Recycling Definition" at bounding box center [554, 335] width 1021 height 26
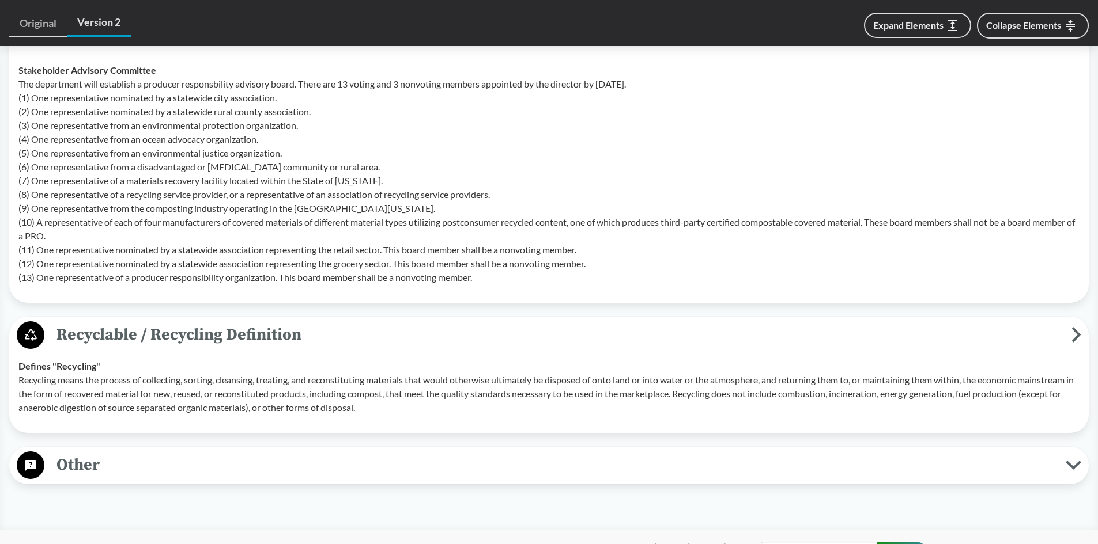
scroll to position [3787, 0]
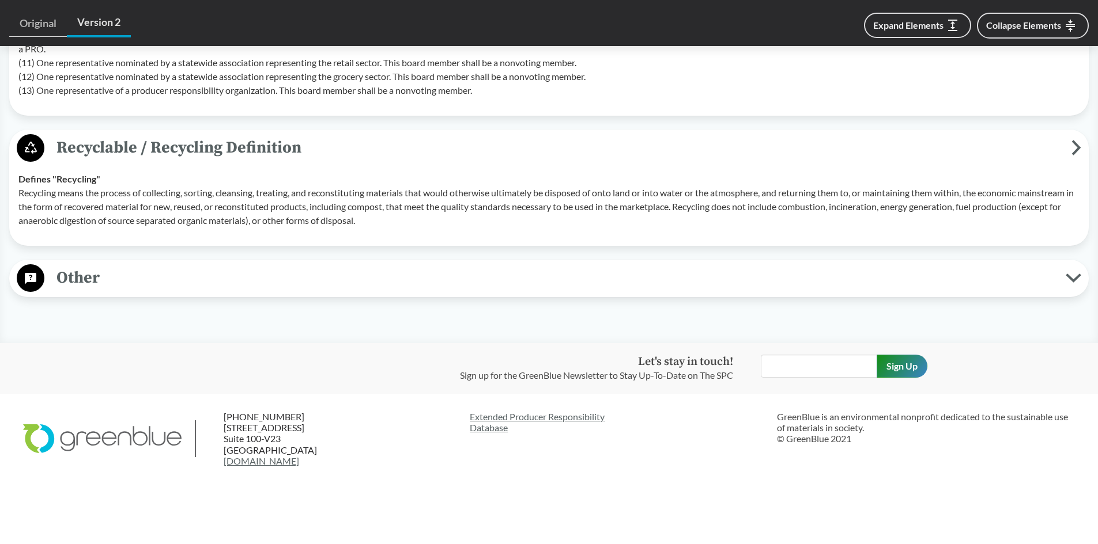
click at [334, 273] on span "Other" at bounding box center [554, 278] width 1021 height 26
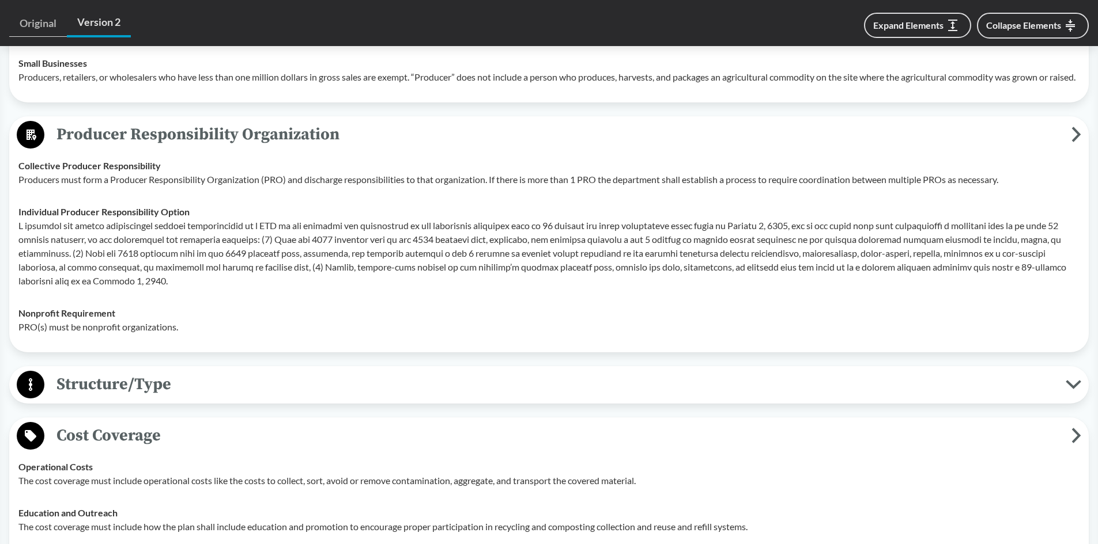
scroll to position [1252, 0]
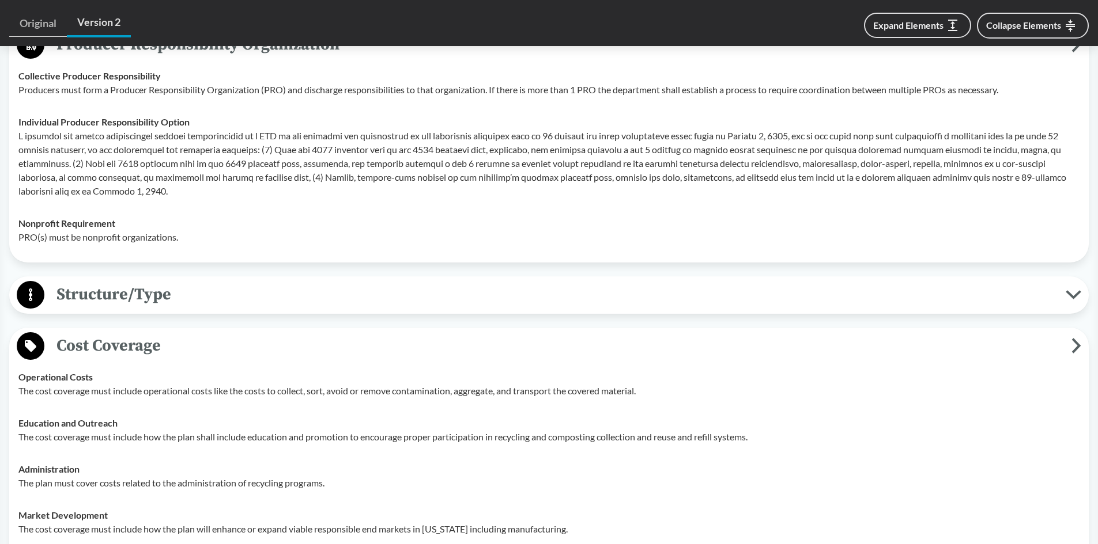
click at [326, 296] on span "Structure/Type" at bounding box center [554, 295] width 1021 height 26
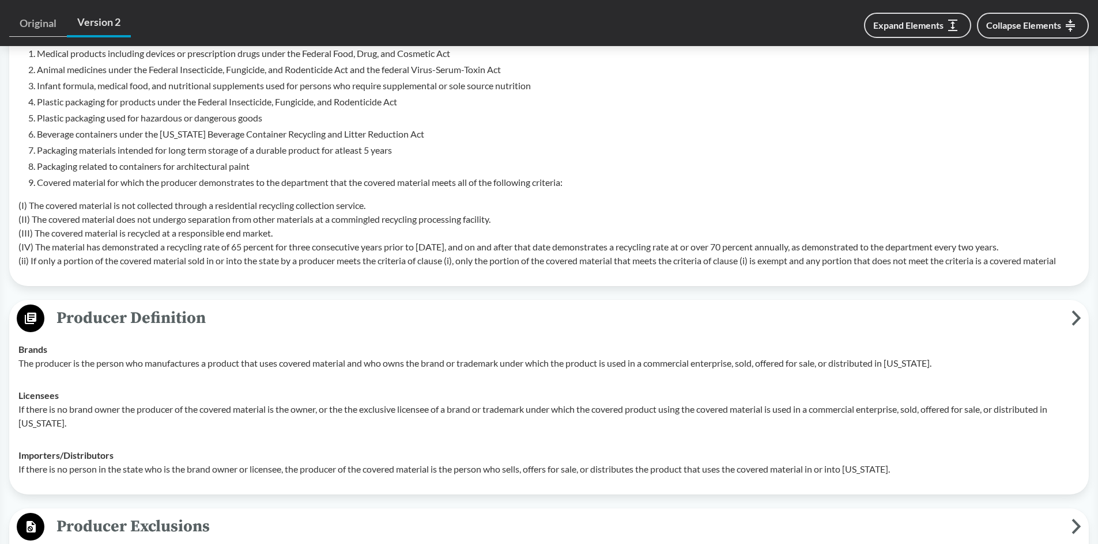
scroll to position [503, 0]
